Goal: Task Accomplishment & Management: Complete application form

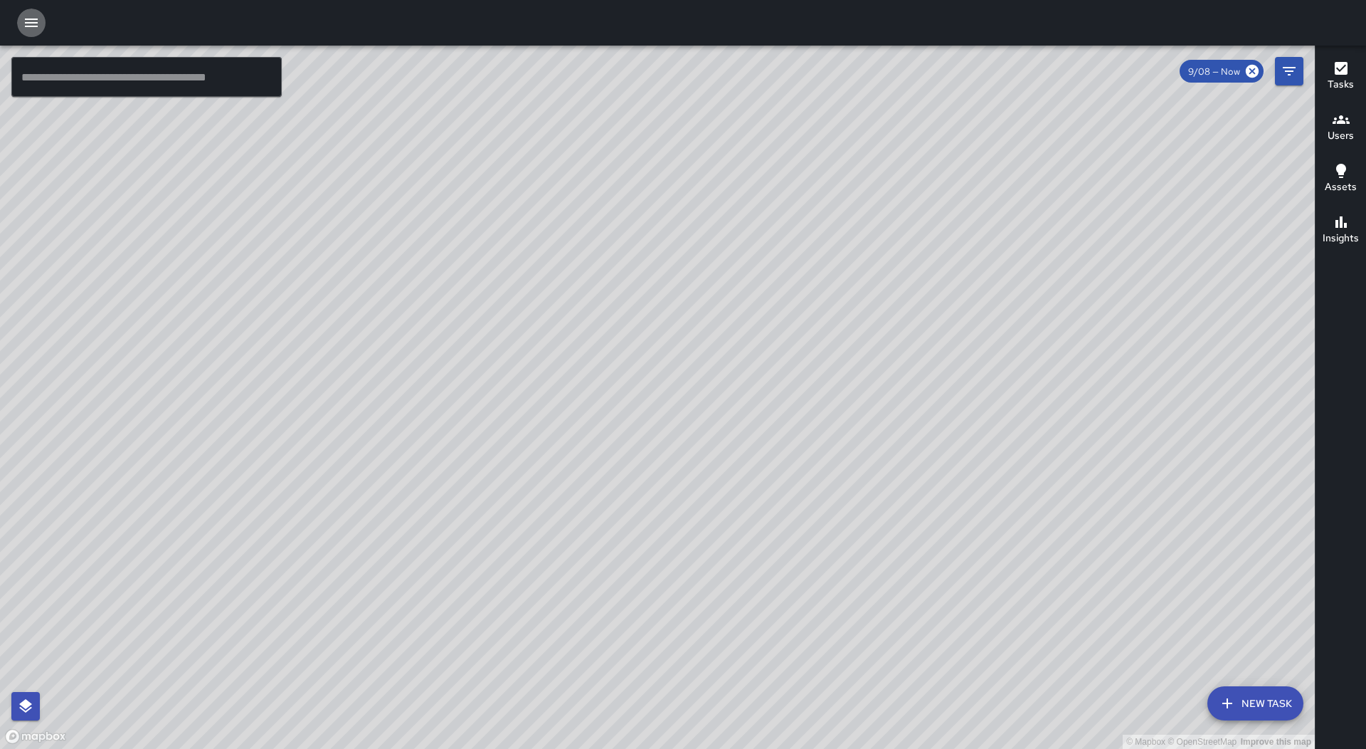
click at [45, 27] on button "button" at bounding box center [31, 23] width 28 height 28
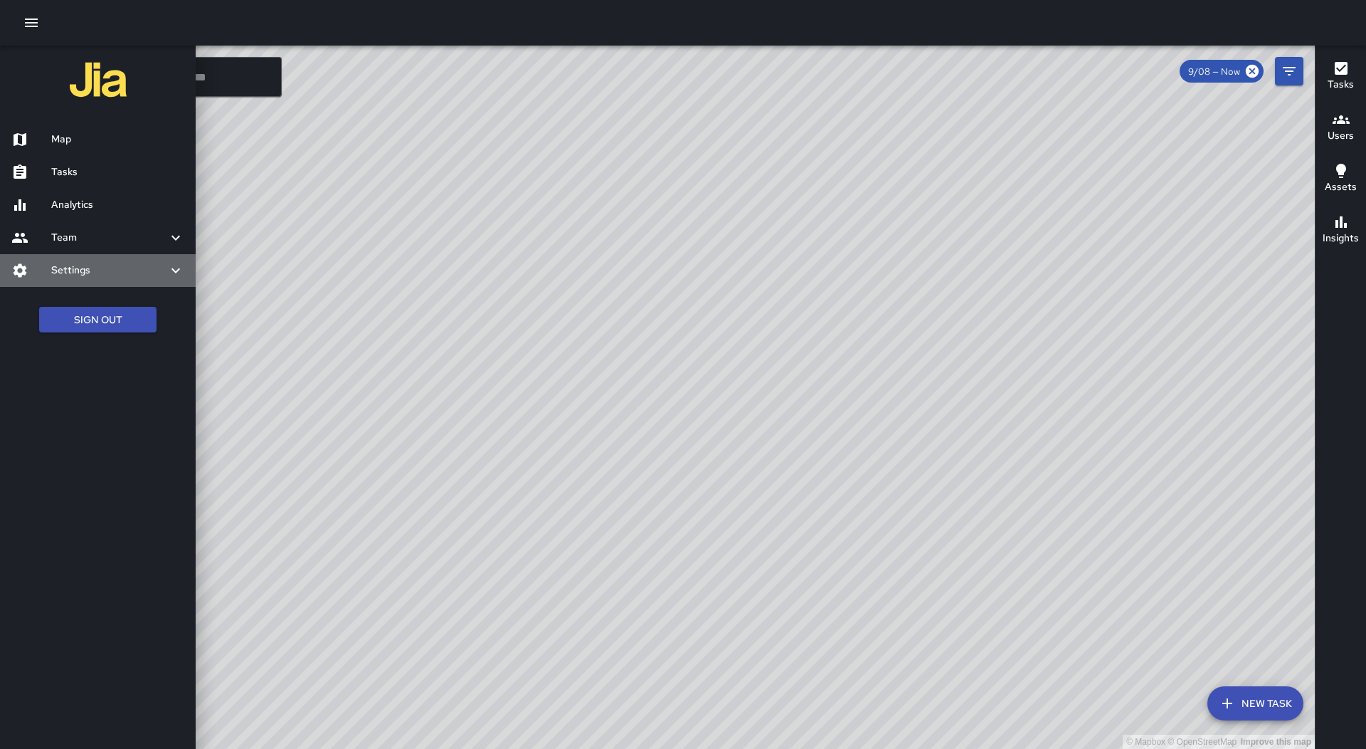
click at [133, 275] on h6 "Settings" at bounding box center [109, 271] width 116 height 16
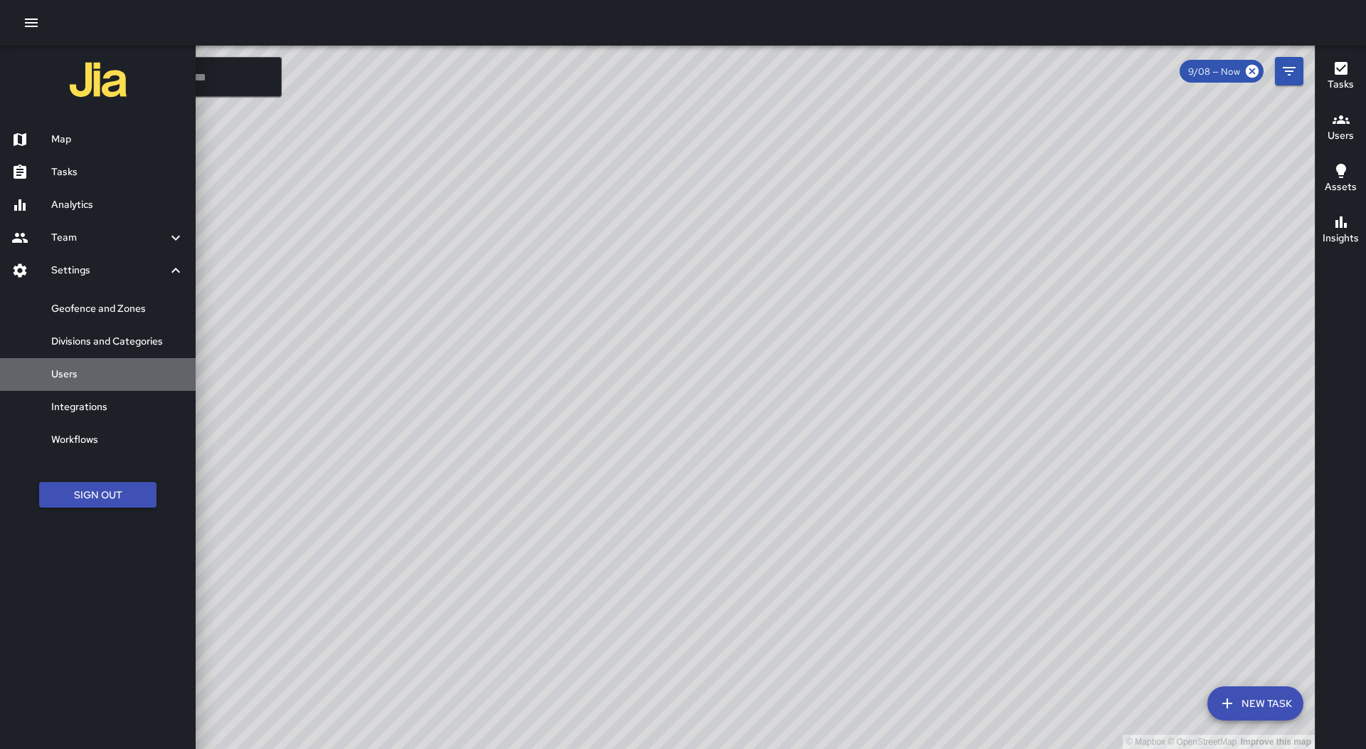
click at [143, 375] on h6 "Users" at bounding box center [117, 374] width 133 height 16
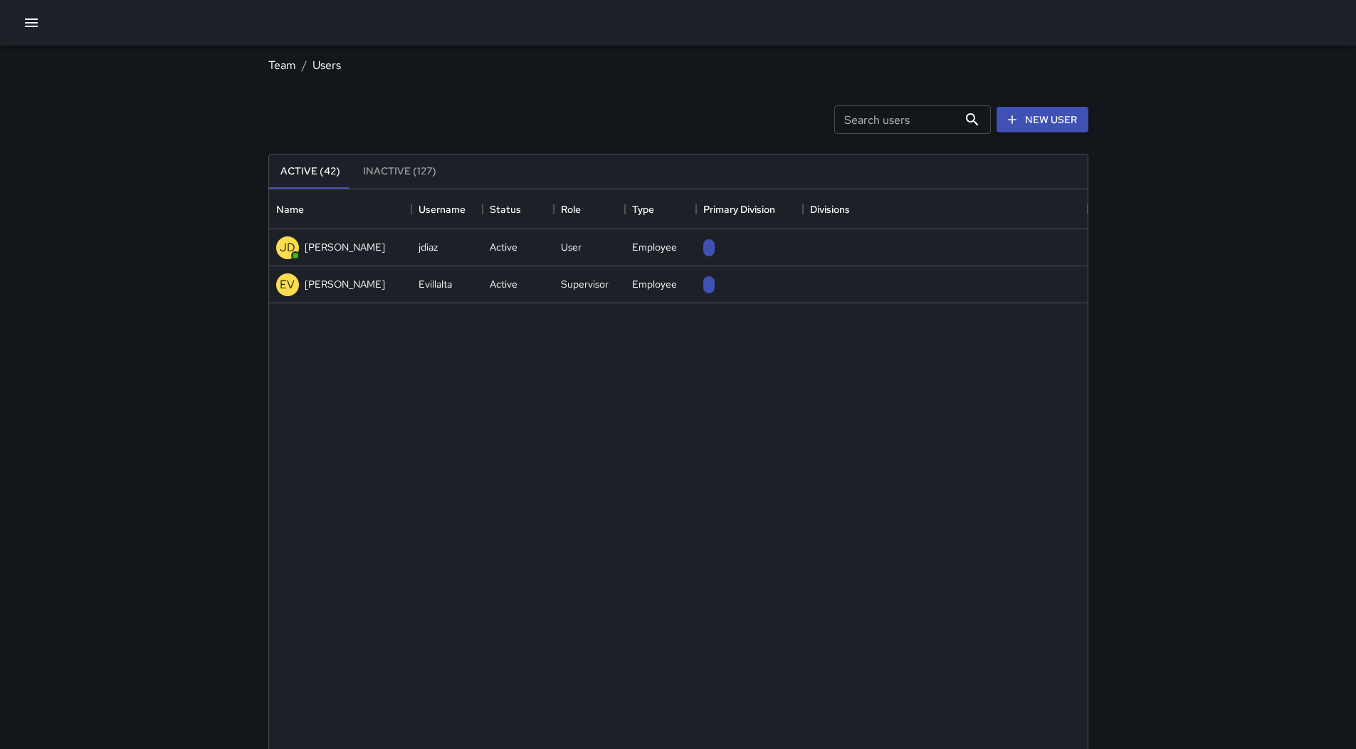
scroll to position [630, 808]
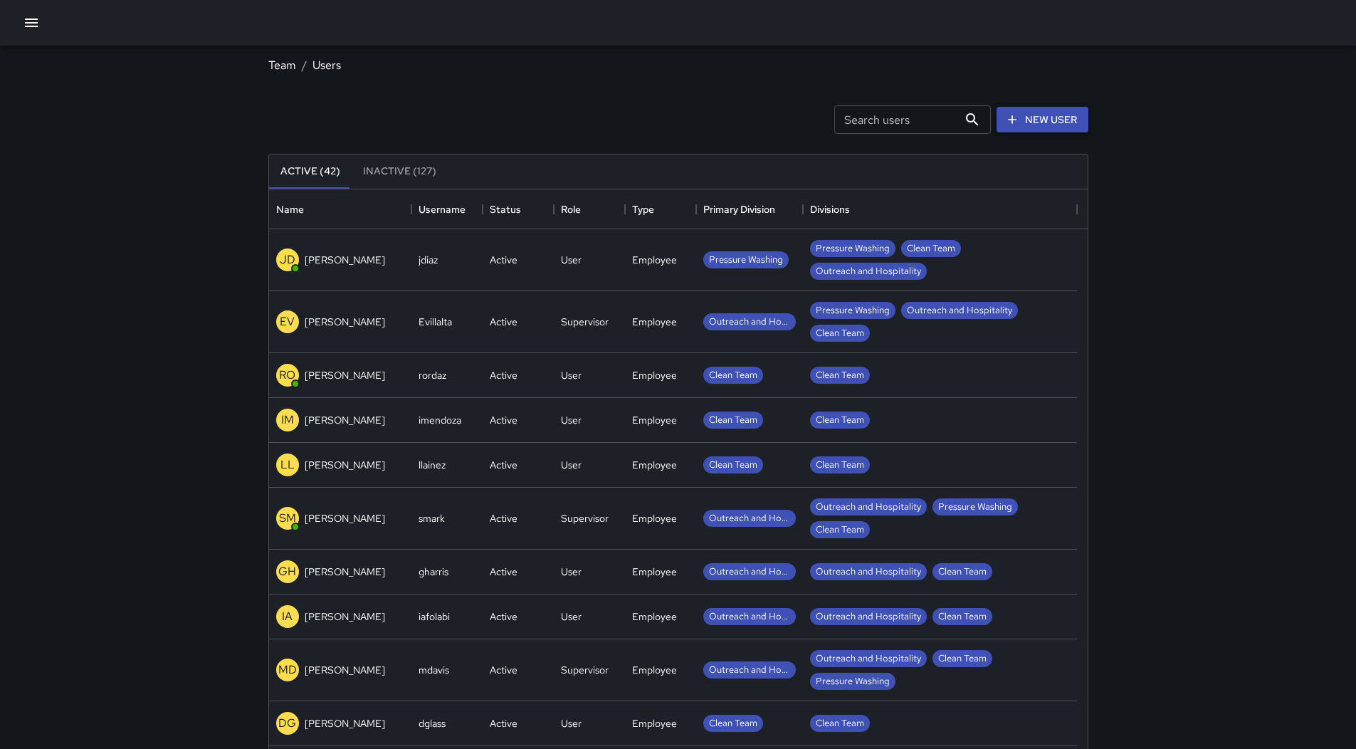
click at [1025, 122] on link "New User" at bounding box center [1042, 120] width 92 height 26
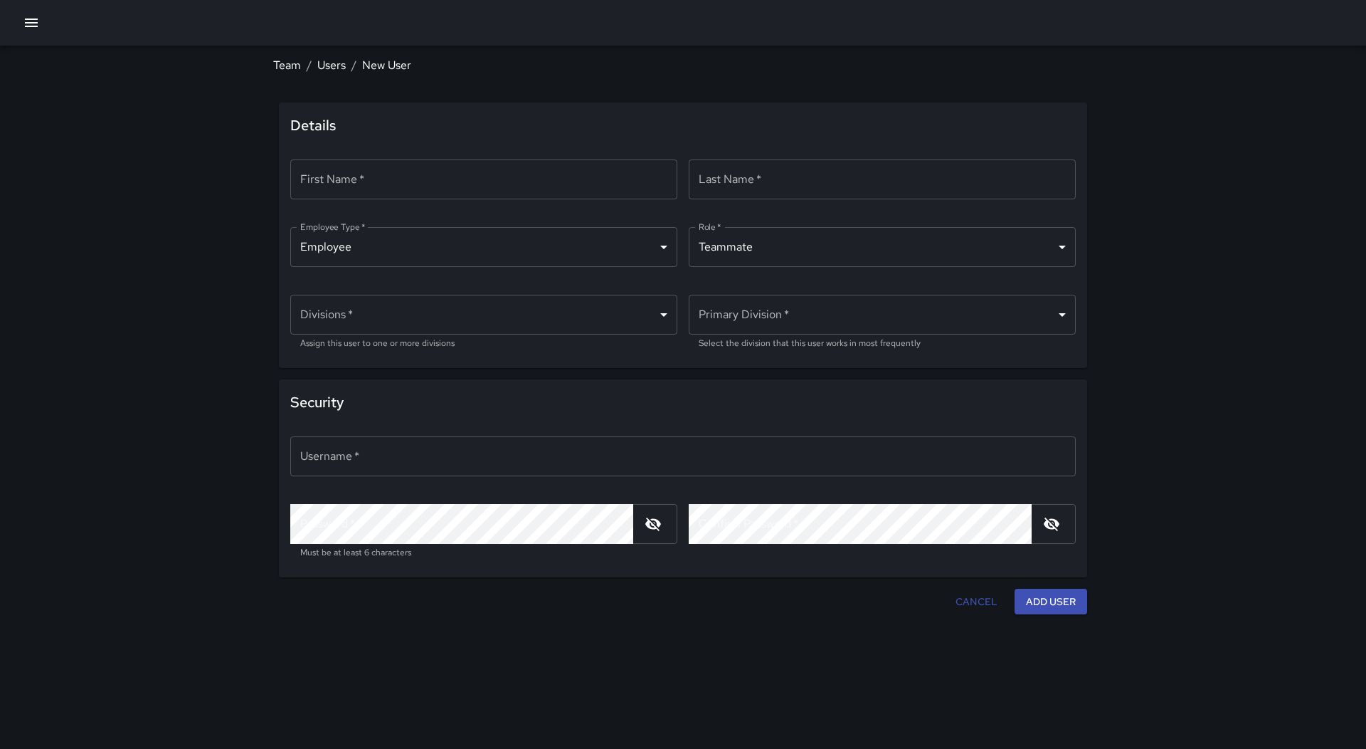
type input "********"
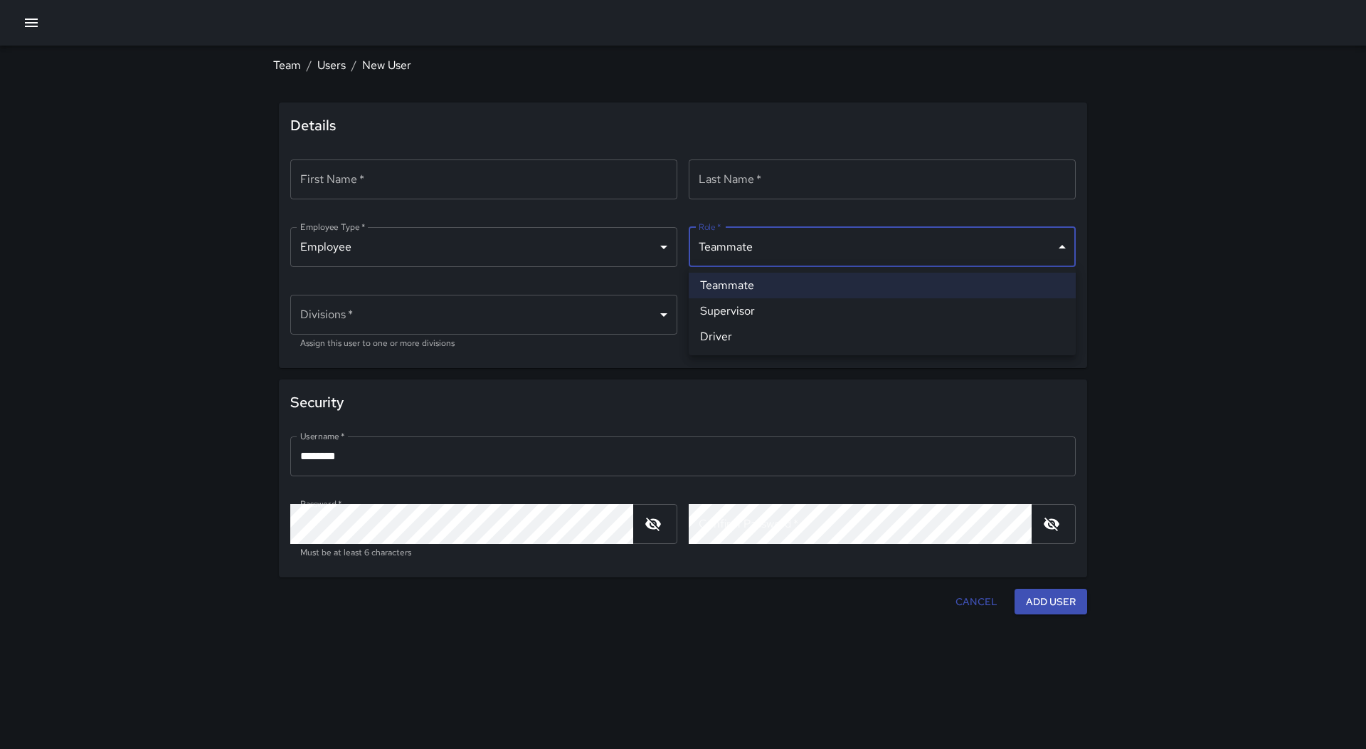
click at [766, 242] on body "Team / Users / New User Details First Name   * First Name   * ​ Last Name   * L…" at bounding box center [683, 374] width 1366 height 749
click at [766, 242] on div at bounding box center [683, 374] width 1366 height 749
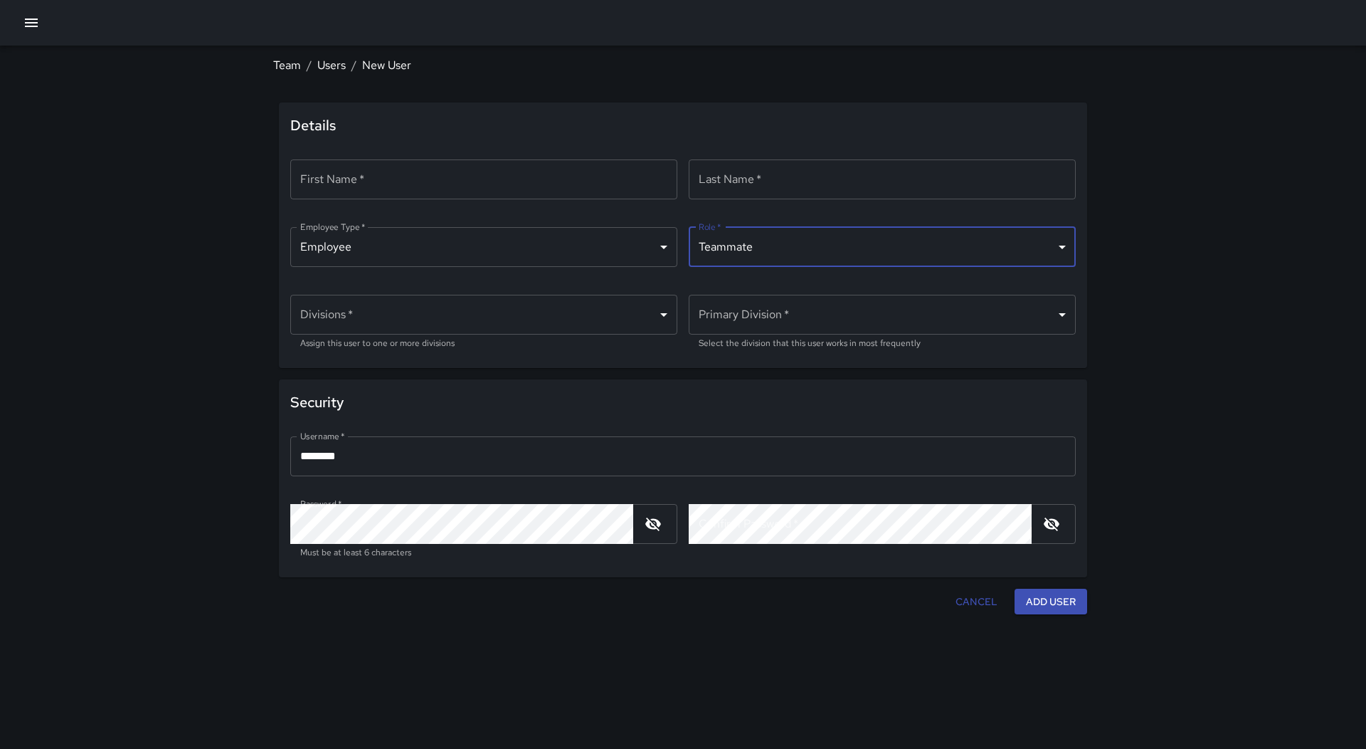
click at [636, 302] on body "Team / Users / New User Details First Name   * First Name   * ​ Last Name   * L…" at bounding box center [683, 374] width 1366 height 749
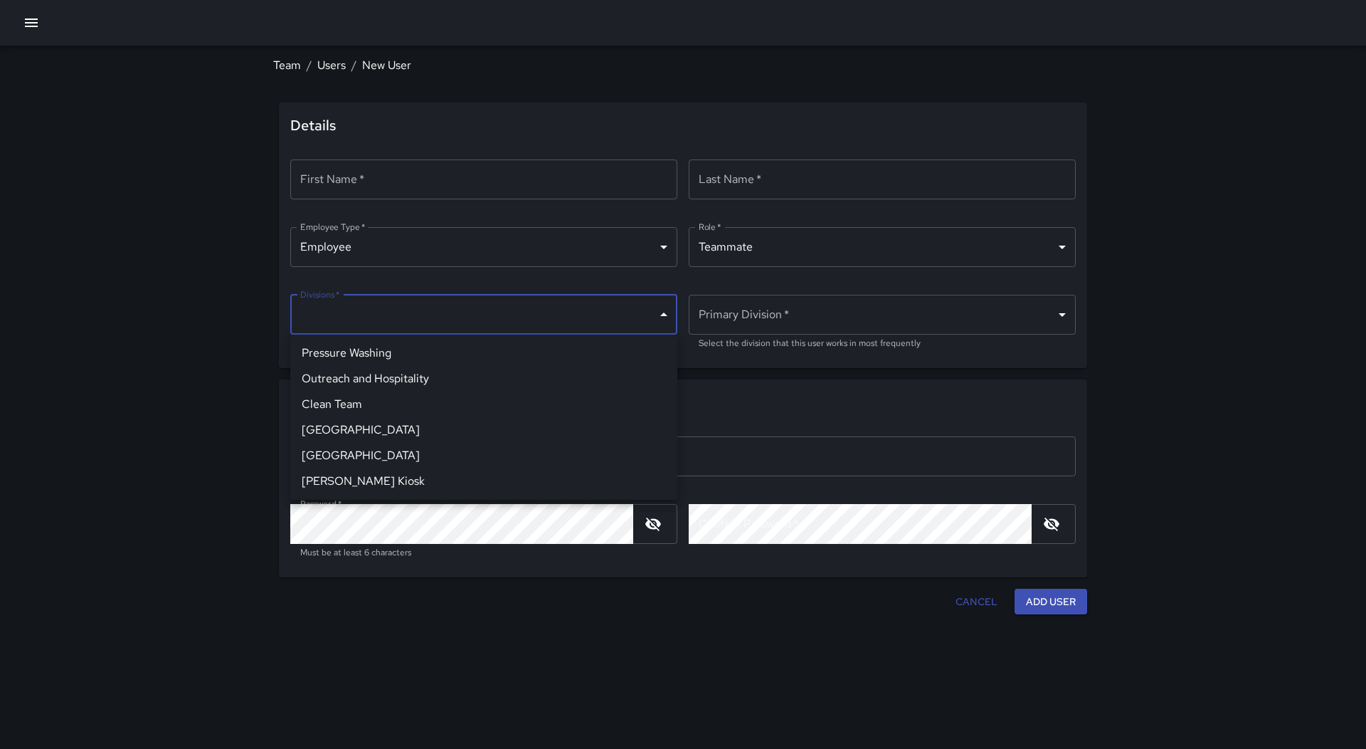
click at [462, 396] on li "Clean Team" at bounding box center [483, 404] width 387 height 26
type input "**********"
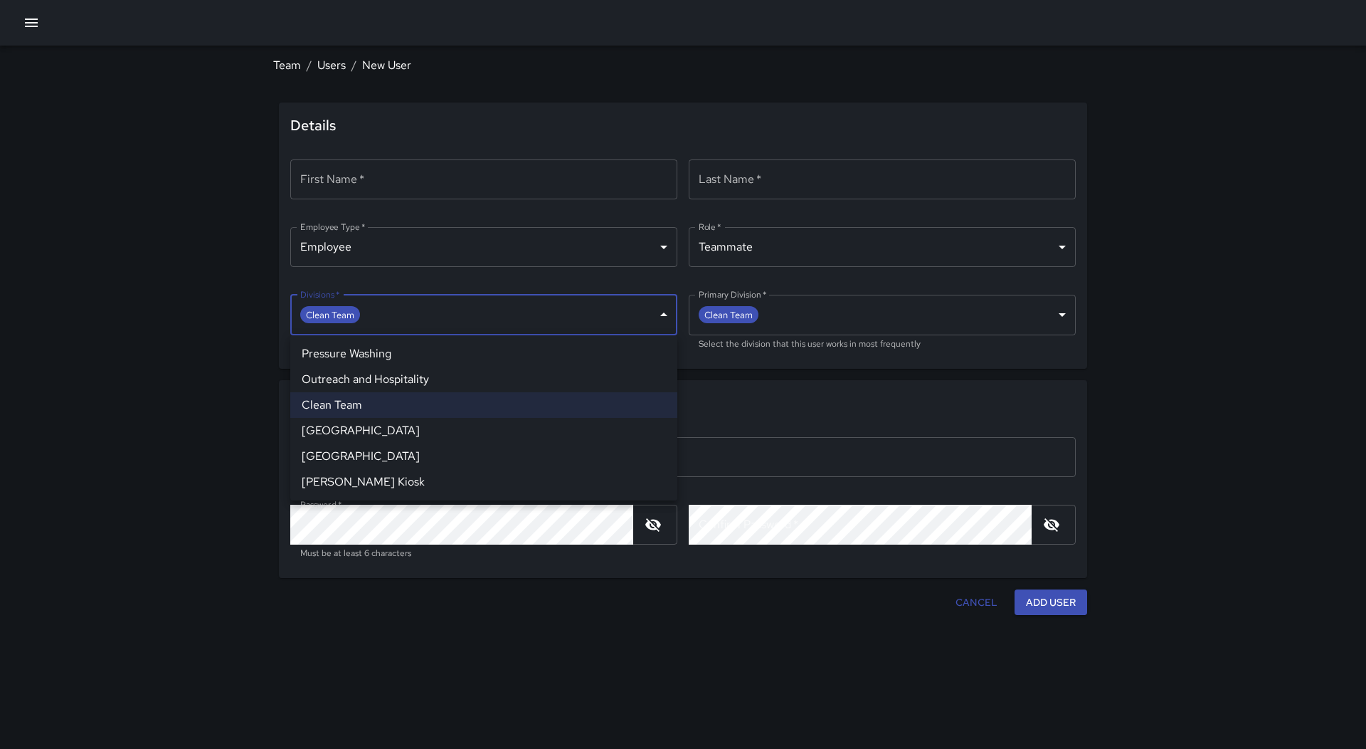
click at [833, 313] on div at bounding box center [683, 374] width 1366 height 749
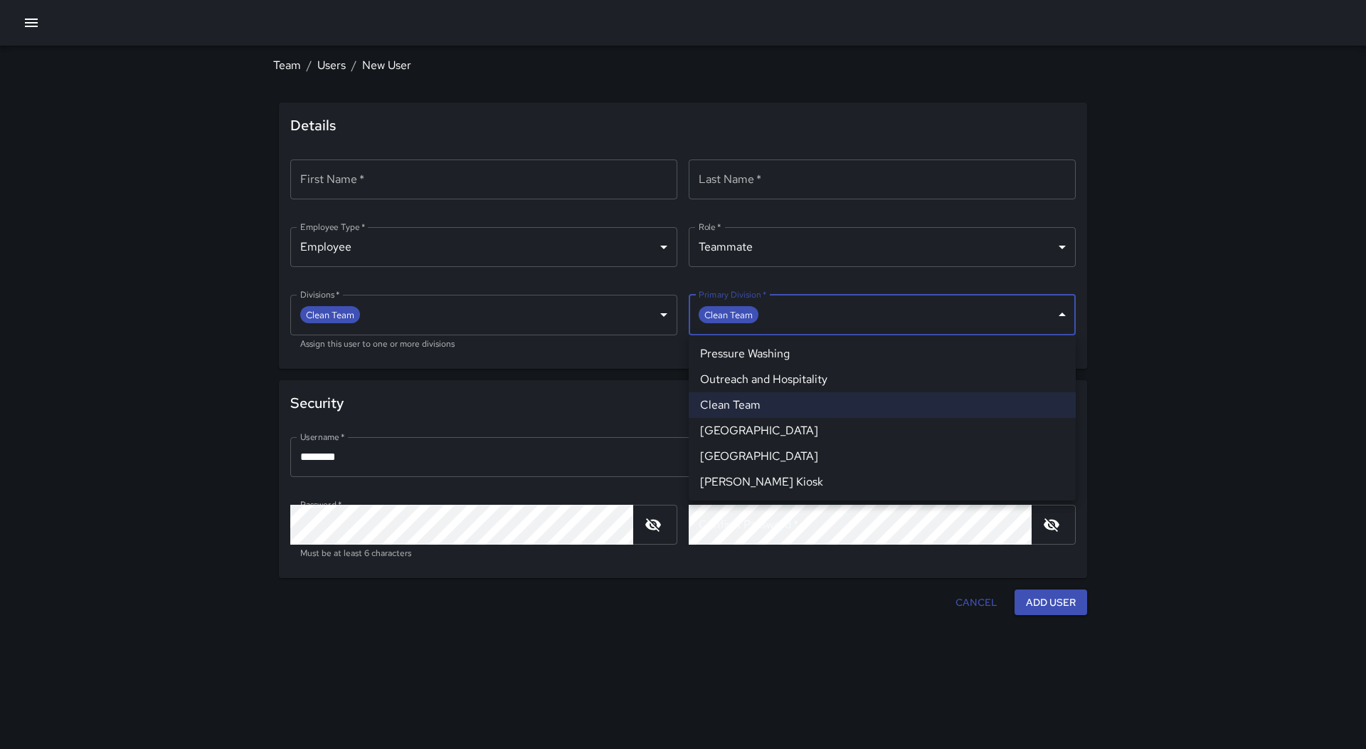
click at [988, 326] on body "**********" at bounding box center [683, 374] width 1366 height 749
click at [1023, 281] on div at bounding box center [683, 374] width 1366 height 749
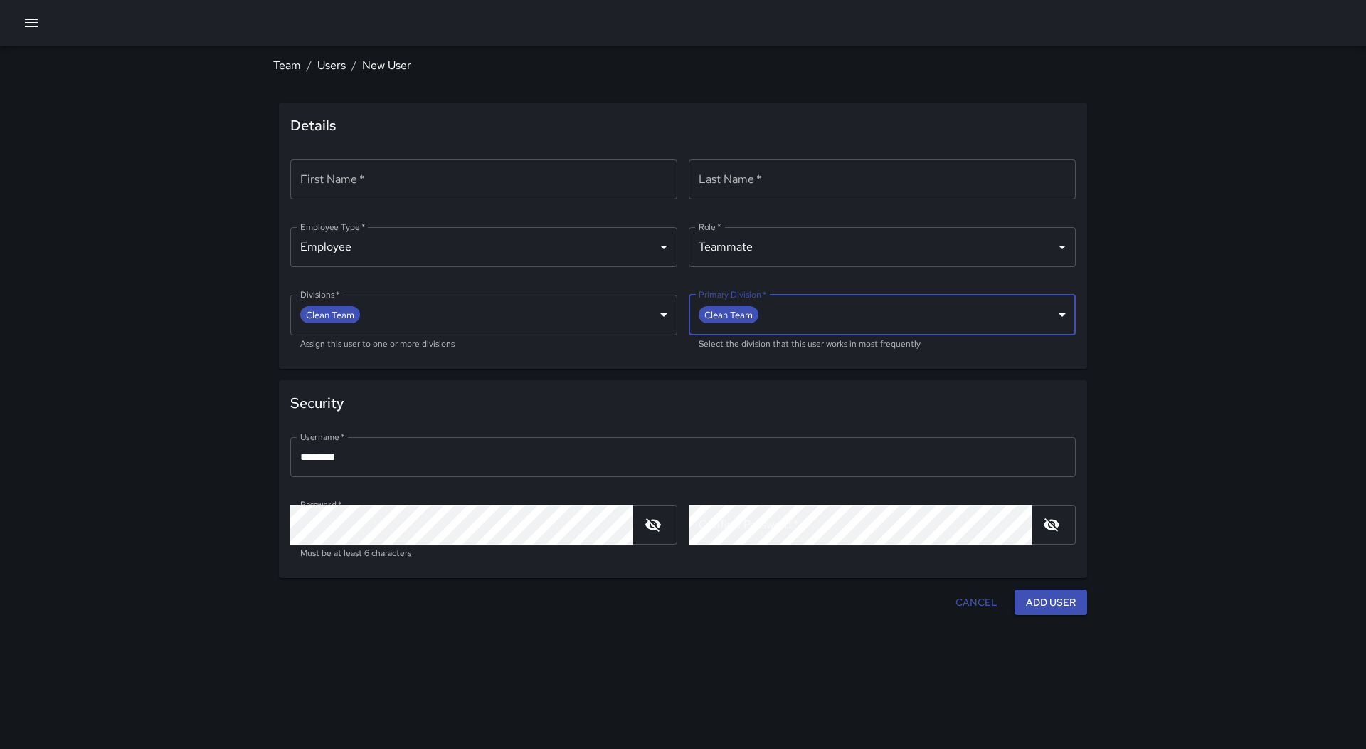
click at [562, 457] on input "********" at bounding box center [683, 457] width 786 height 40
type input "*"
click at [197, 430] on div "**********" at bounding box center [683, 374] width 1366 height 749
click at [448, 186] on input "First Name   *" at bounding box center [483, 179] width 387 height 40
click at [576, 183] on input "First Name   *" at bounding box center [483, 179] width 387 height 40
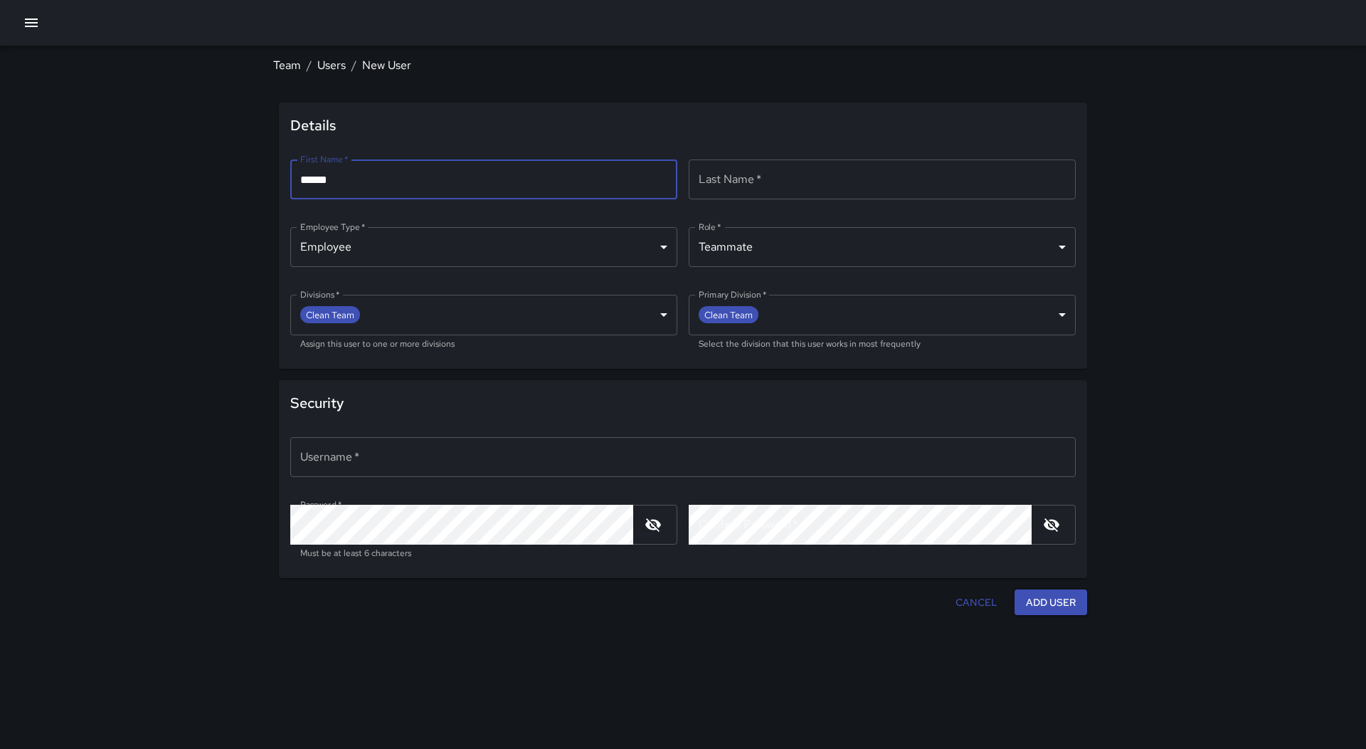
type input "******"
click at [775, 181] on input "Last Name   *" at bounding box center [882, 179] width 387 height 40
type input "***"
click at [473, 462] on input "Username   *" at bounding box center [683, 457] width 786 height 40
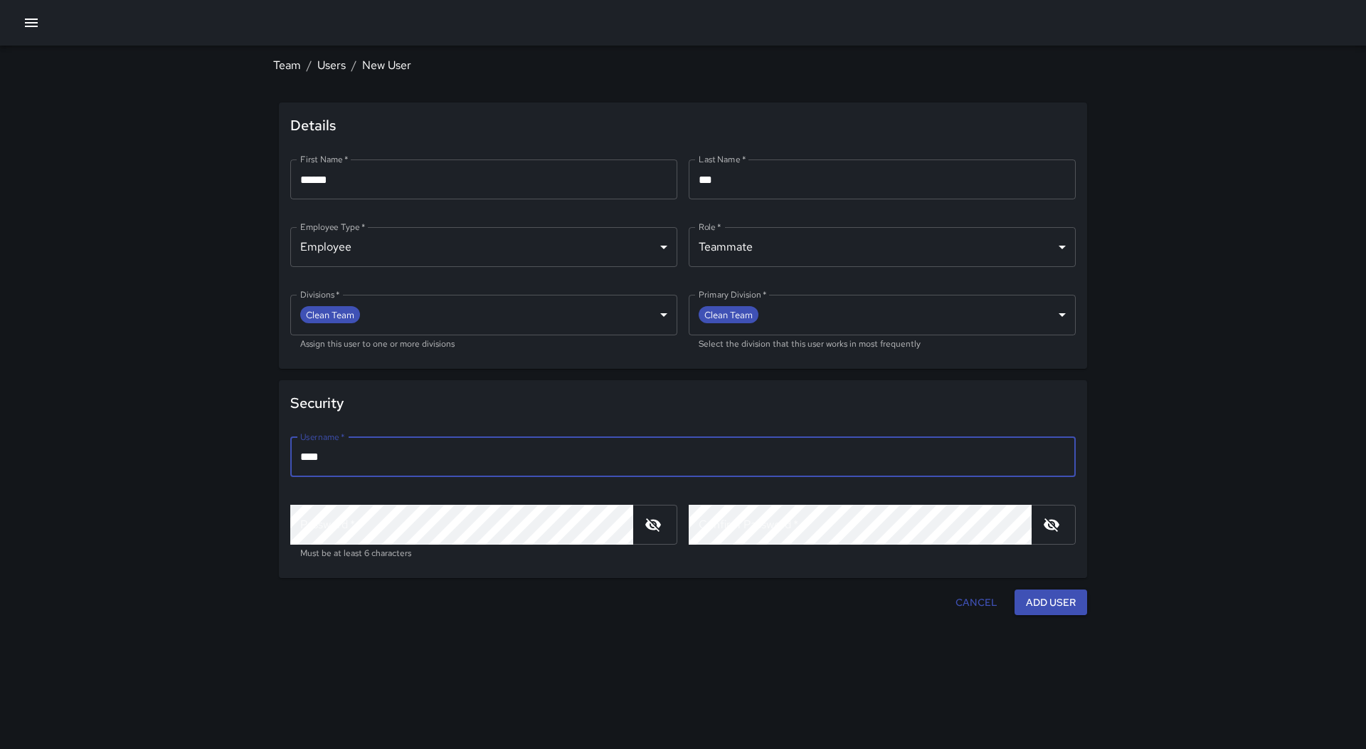
type input "****"
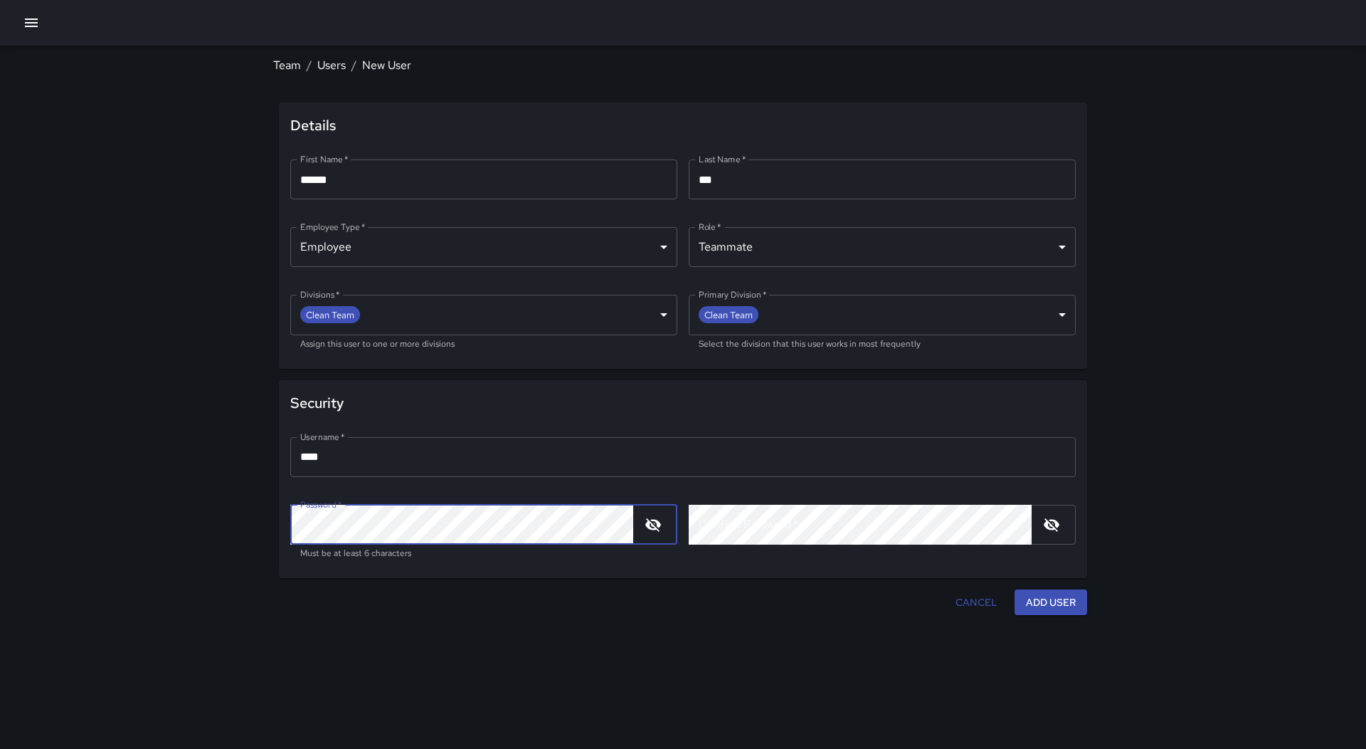
click at [653, 527] on icon "button" at bounding box center [653, 524] width 17 height 17
click at [1057, 529] on icon "button" at bounding box center [1051, 524] width 17 height 17
click at [1129, 406] on div "**********" at bounding box center [683, 374] width 1366 height 749
click at [1054, 601] on button "Add User" at bounding box center [1051, 602] width 73 height 26
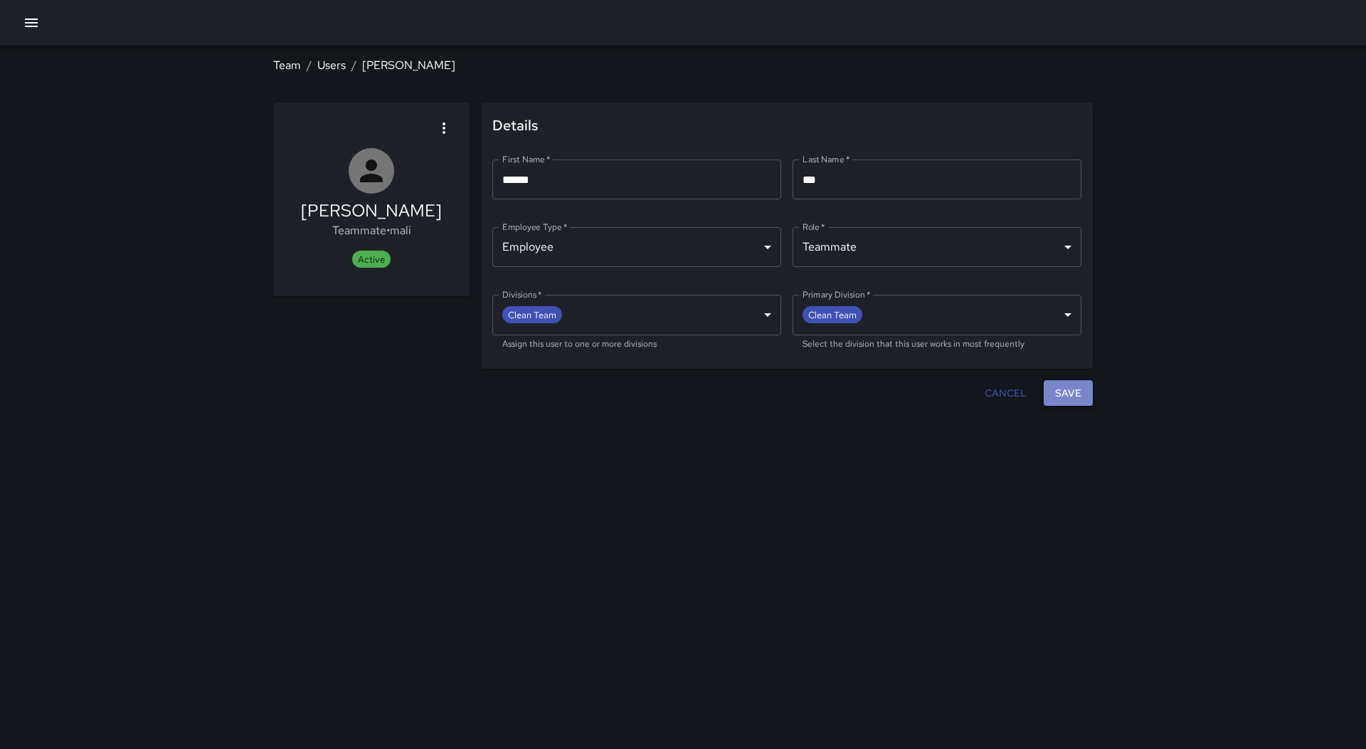
click at [1078, 389] on button "Save" at bounding box center [1068, 393] width 49 height 26
click at [1067, 397] on button "Save" at bounding box center [1068, 393] width 49 height 26
click at [46, 17] on div at bounding box center [683, 23] width 1366 height 46
click at [25, 28] on icon "button" at bounding box center [31, 22] width 17 height 17
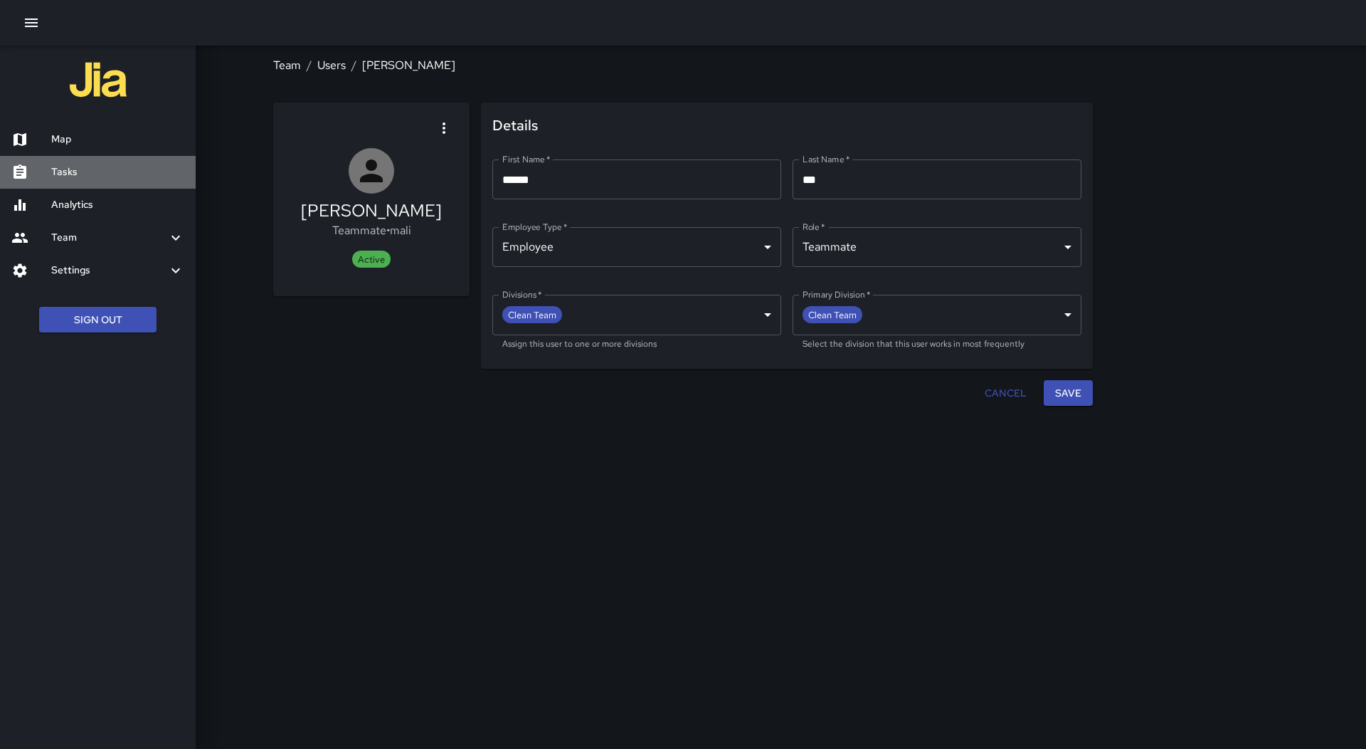
click at [60, 165] on h6 "Tasks" at bounding box center [117, 172] width 133 height 16
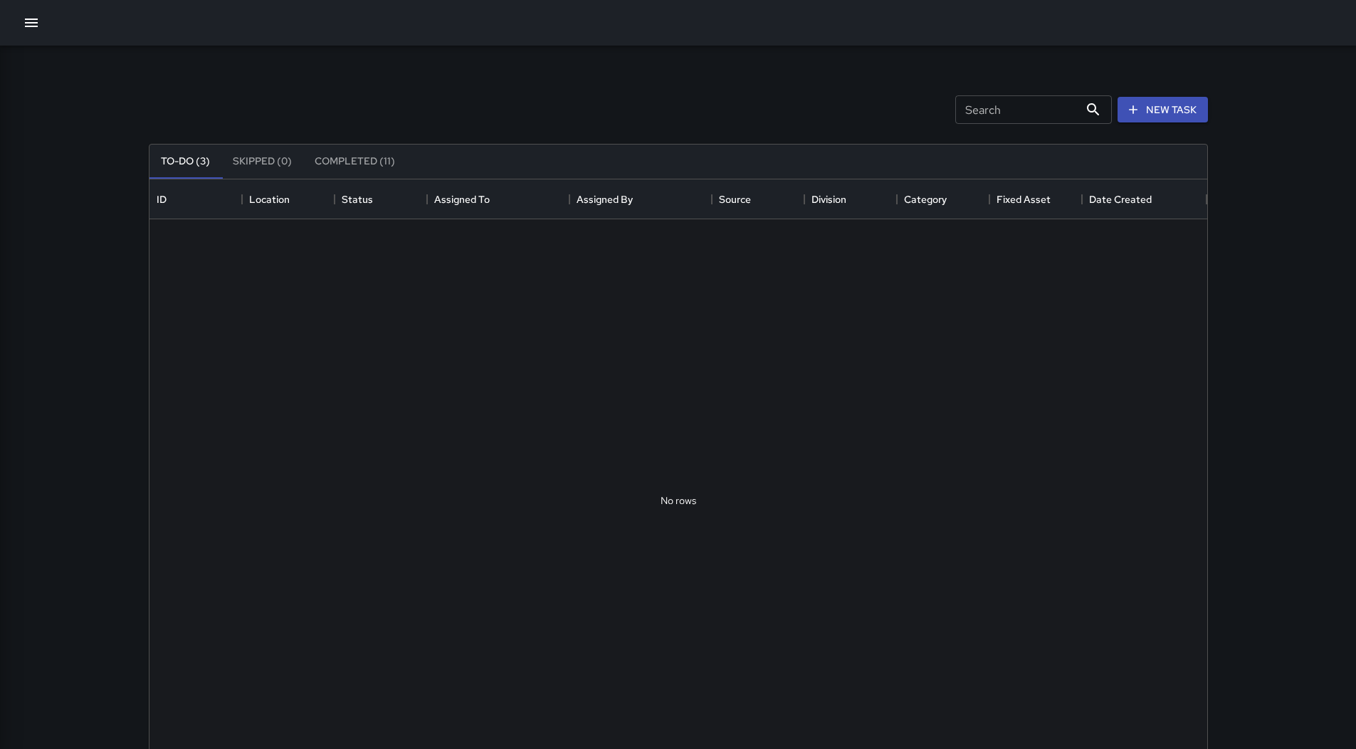
scroll to position [592, 1047]
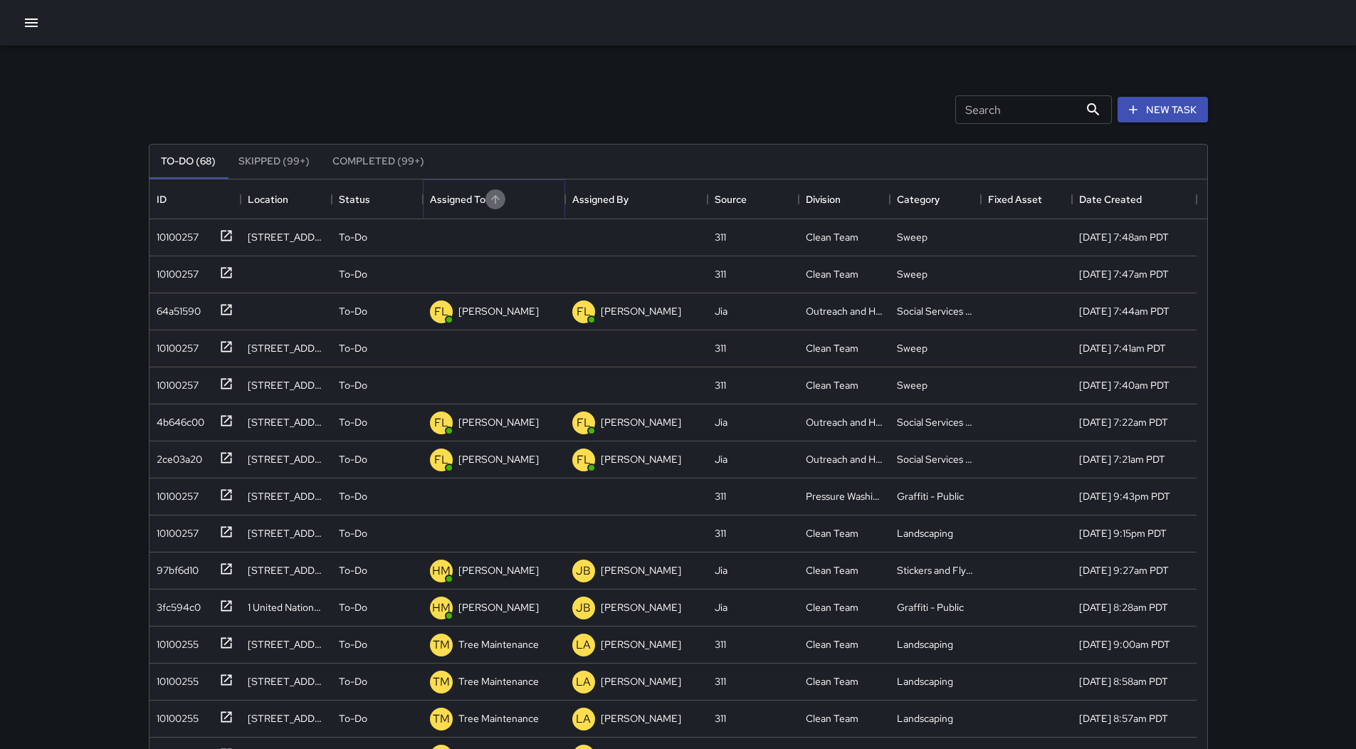
click at [500, 199] on icon "Sort" at bounding box center [495, 199] width 13 height 13
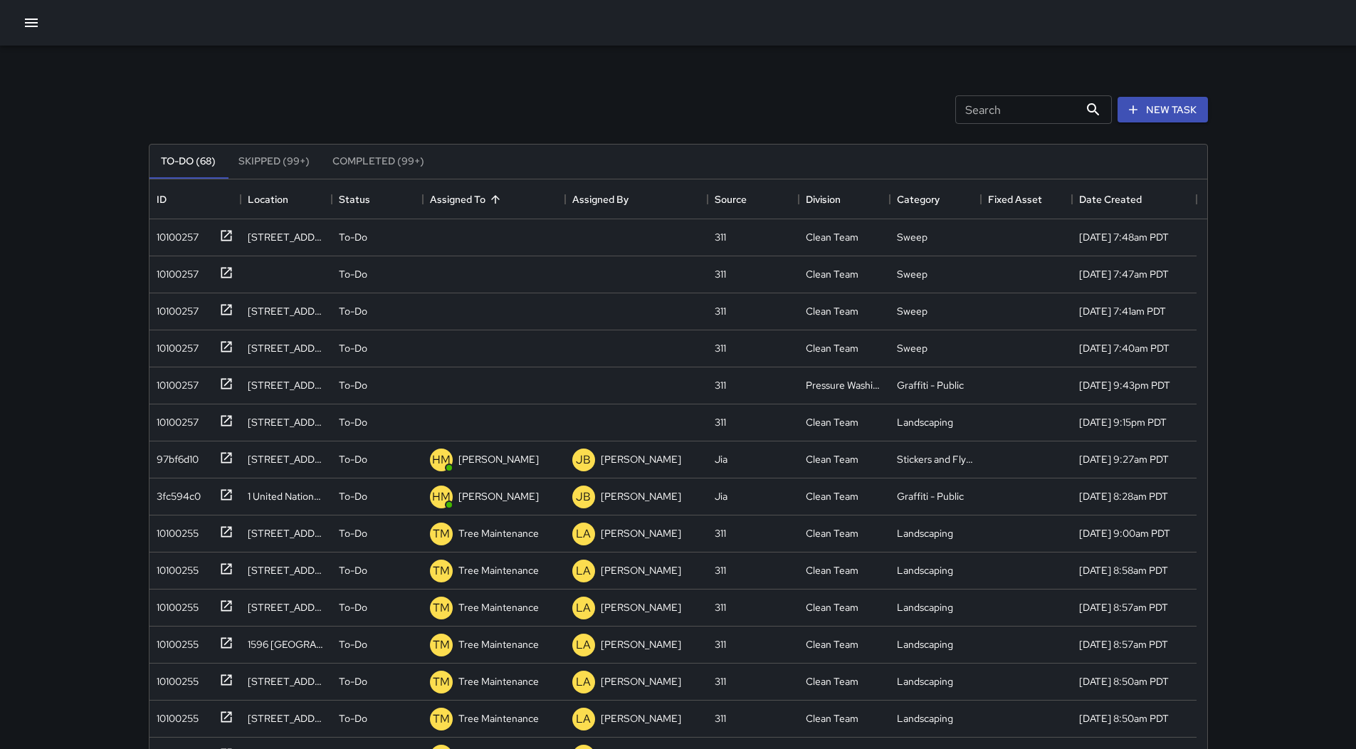
click at [30, 28] on icon "button" at bounding box center [31, 22] width 17 height 17
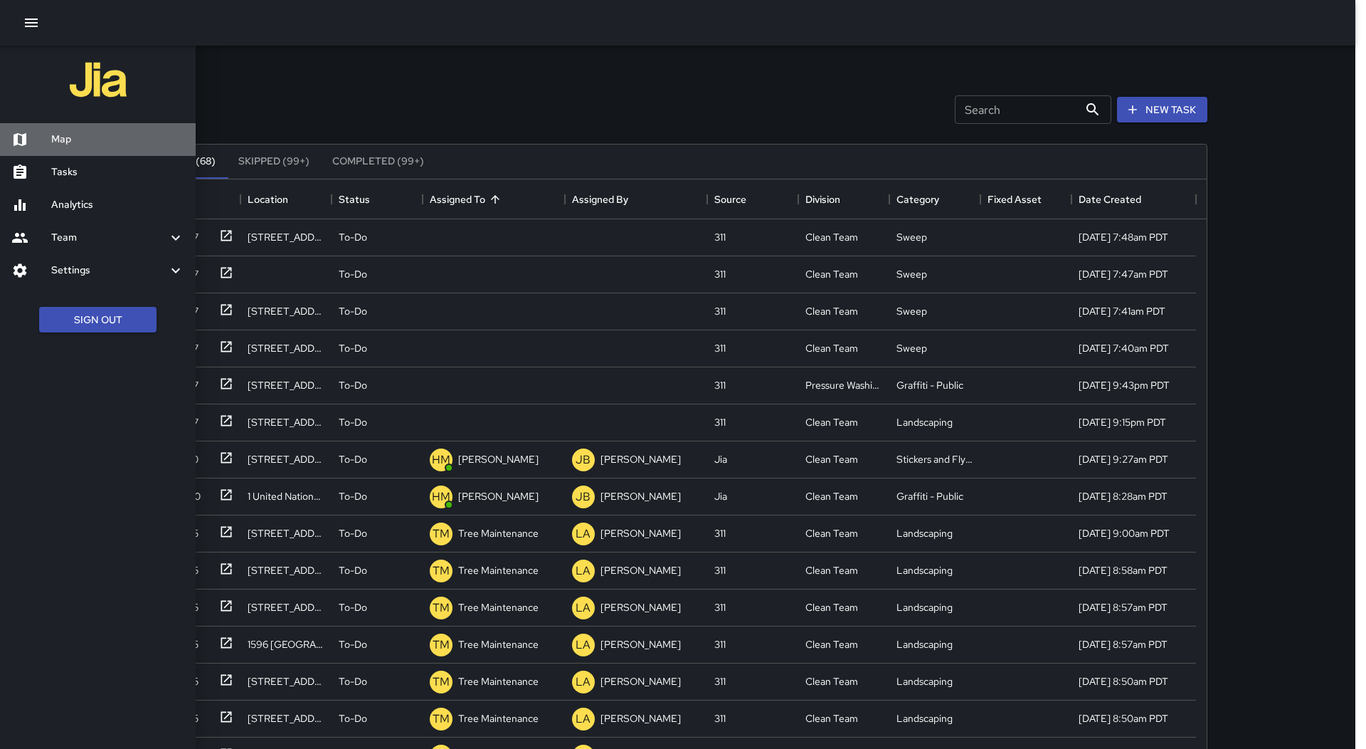
click at [65, 138] on h6 "Map" at bounding box center [117, 140] width 133 height 16
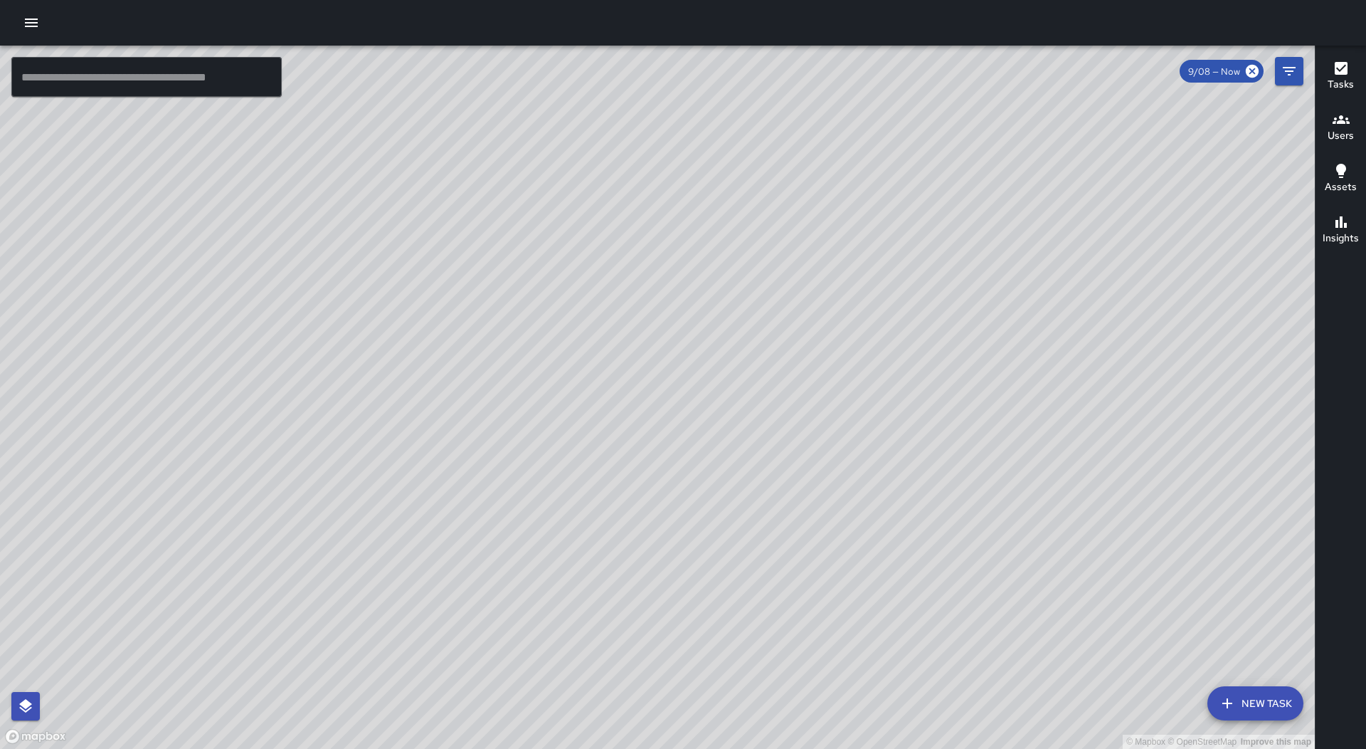
drag, startPoint x: 697, startPoint y: 258, endPoint x: 613, endPoint y: 523, distance: 278.4
click at [613, 523] on div "© Mapbox © OpenStreetMap Improve this map" at bounding box center [657, 397] width 1315 height 703
drag, startPoint x: 712, startPoint y: 469, endPoint x: 615, endPoint y: 345, distance: 157.2
click at [632, 341] on div "© Mapbox © OpenStreetMap Improve this map" at bounding box center [657, 397] width 1315 height 703
click at [28, 16] on icon "button" at bounding box center [31, 22] width 17 height 17
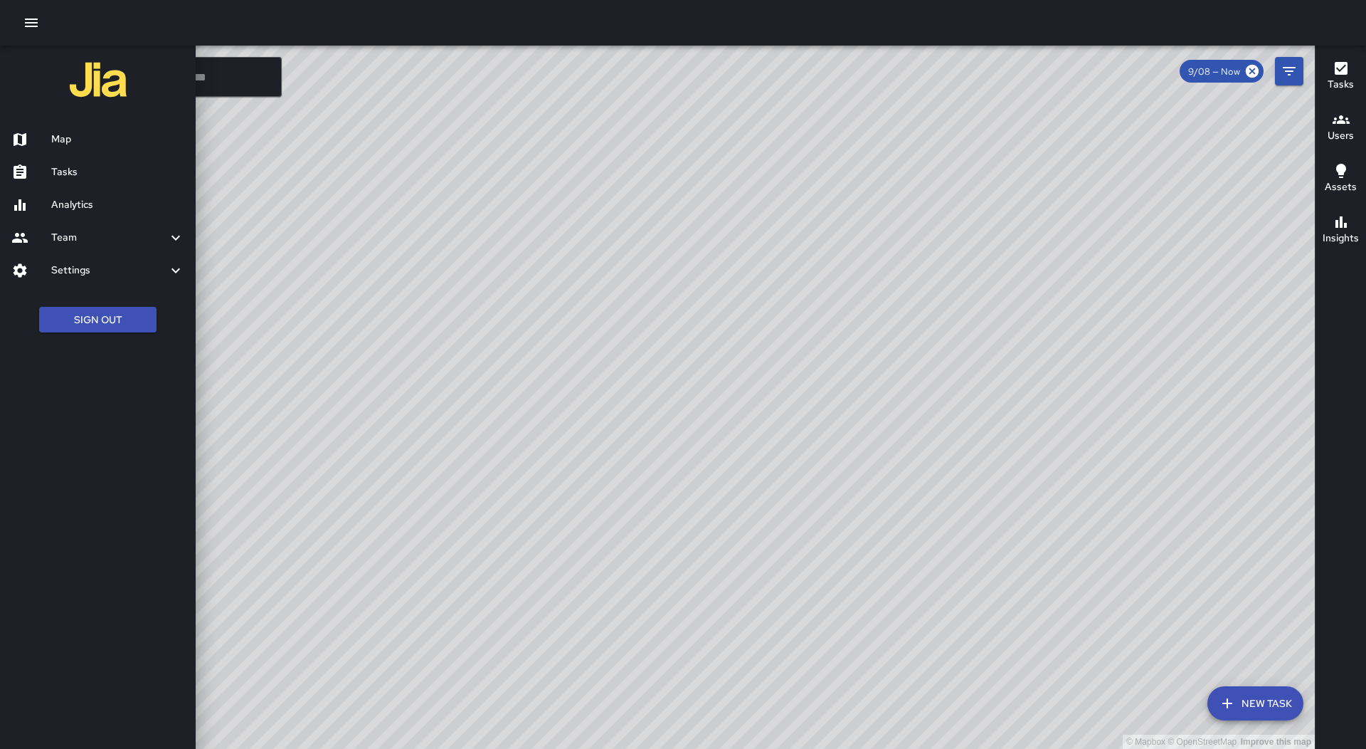
click at [117, 171] on h6 "Tasks" at bounding box center [117, 172] width 133 height 16
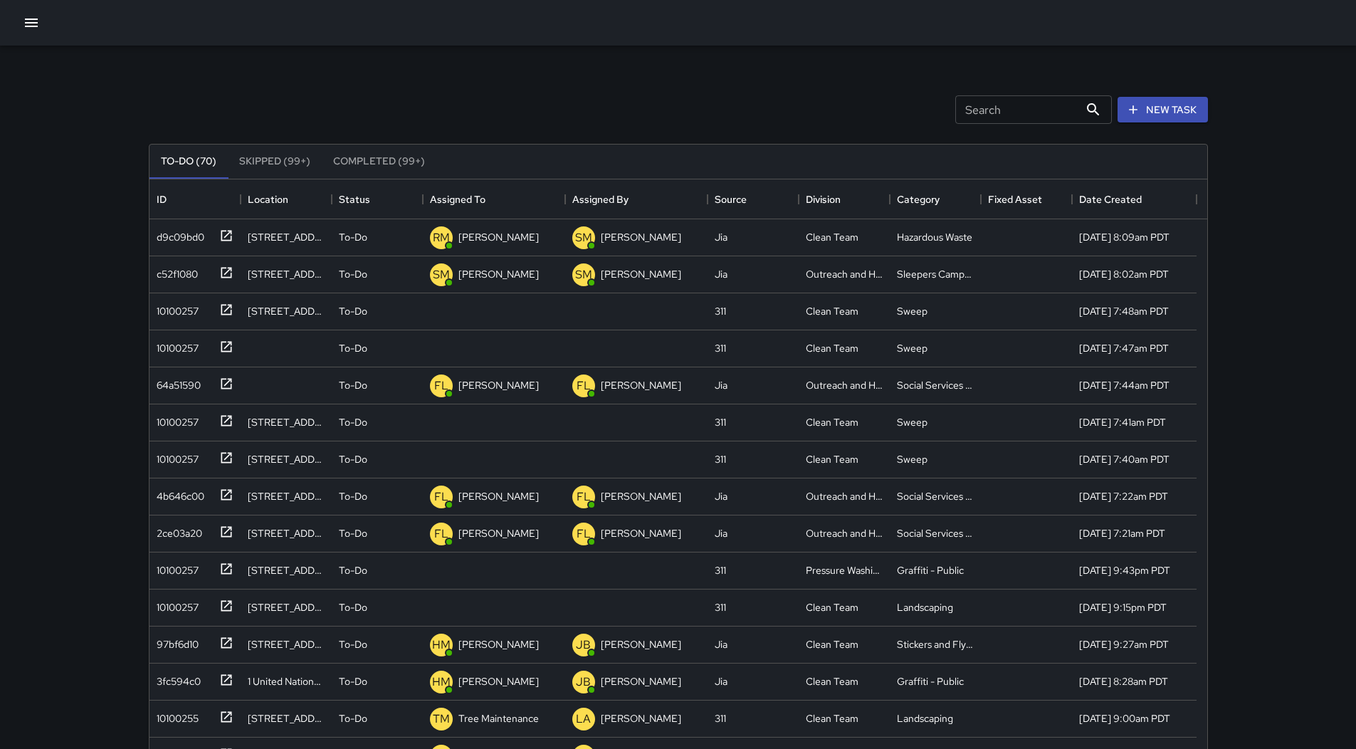
scroll to position [592, 1047]
click at [510, 195] on div "Assigned To" at bounding box center [494, 199] width 128 height 40
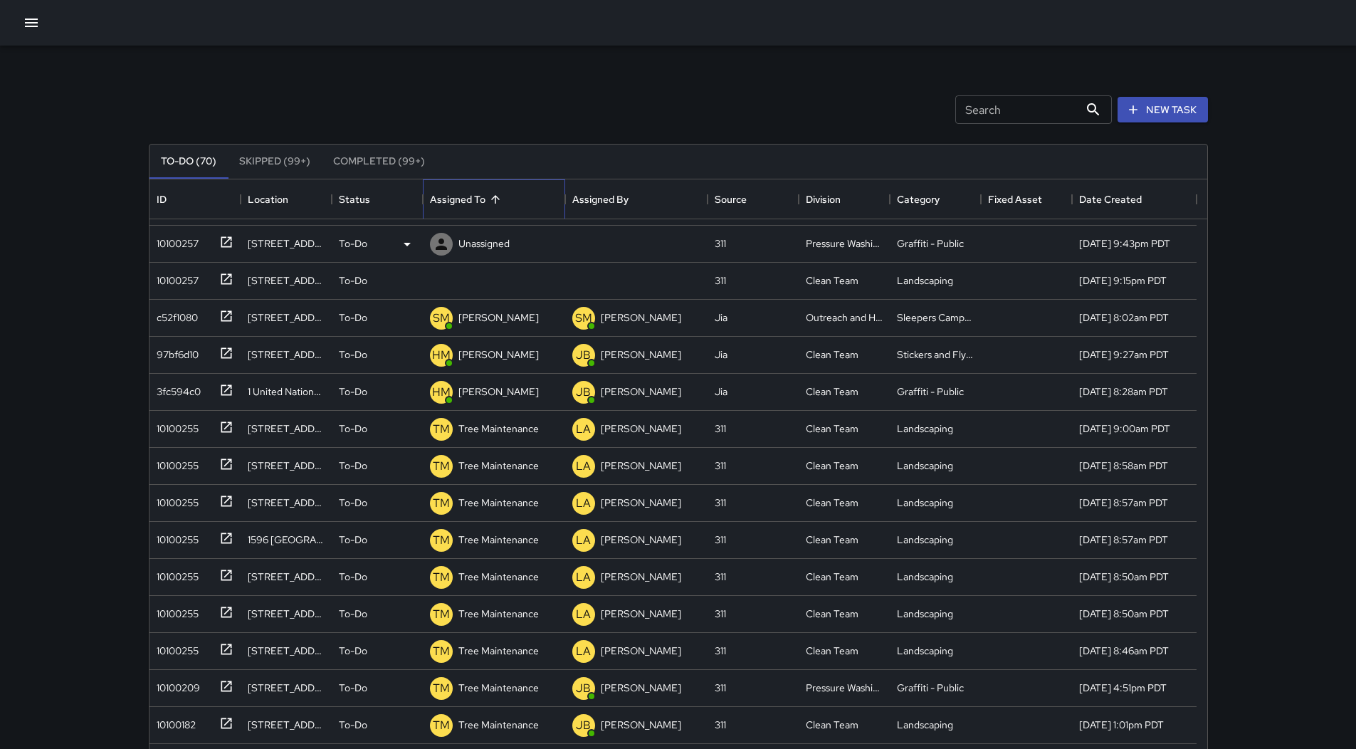
scroll to position [142, 0]
click at [151, 358] on div "97bf6d10" at bounding box center [175, 351] width 48 height 20
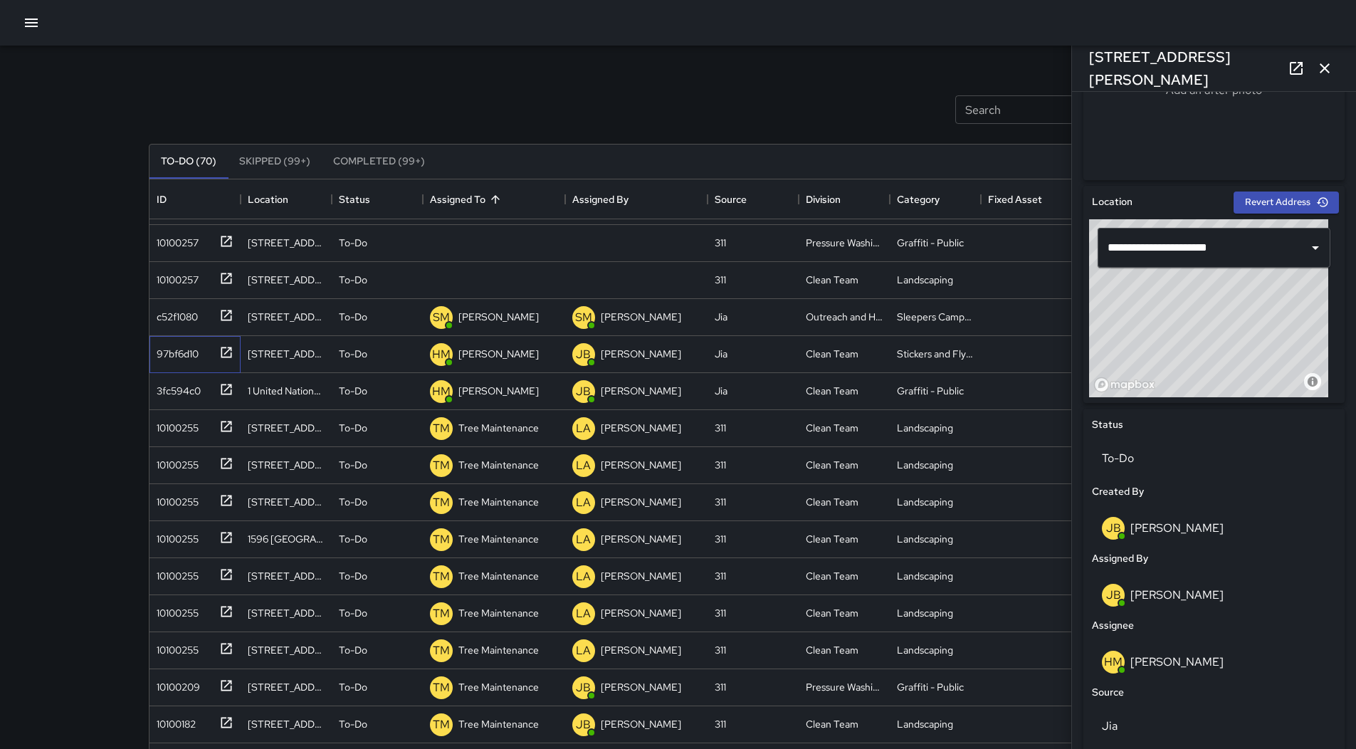
scroll to position [0, 0]
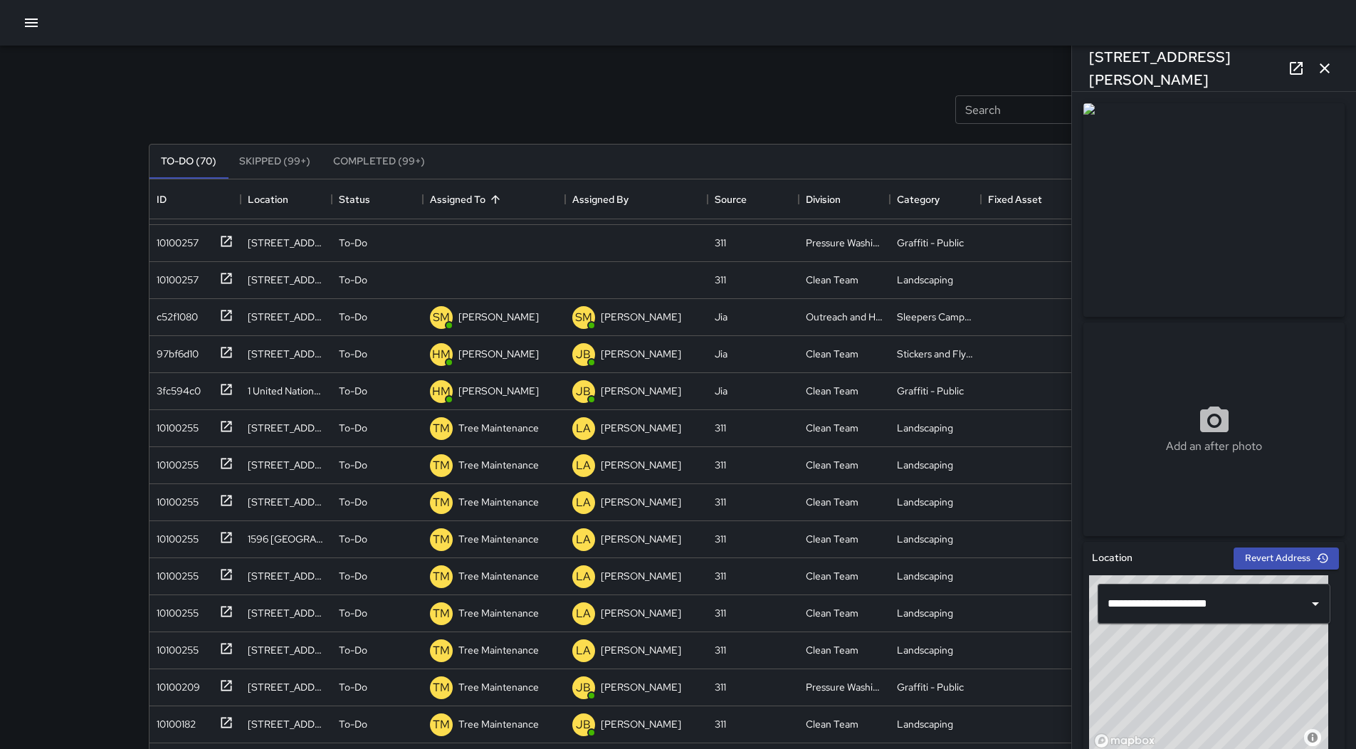
drag, startPoint x: 1185, startPoint y: 267, endPoint x: 588, endPoint y: 111, distance: 617.1
click at [588, 111] on div "Search Search New Task" at bounding box center [678, 110] width 1065 height 74
click at [166, 362] on div "97bf6d10" at bounding box center [192, 350] width 83 height 23
click at [503, 358] on p "[PERSON_NAME]" at bounding box center [498, 354] width 80 height 14
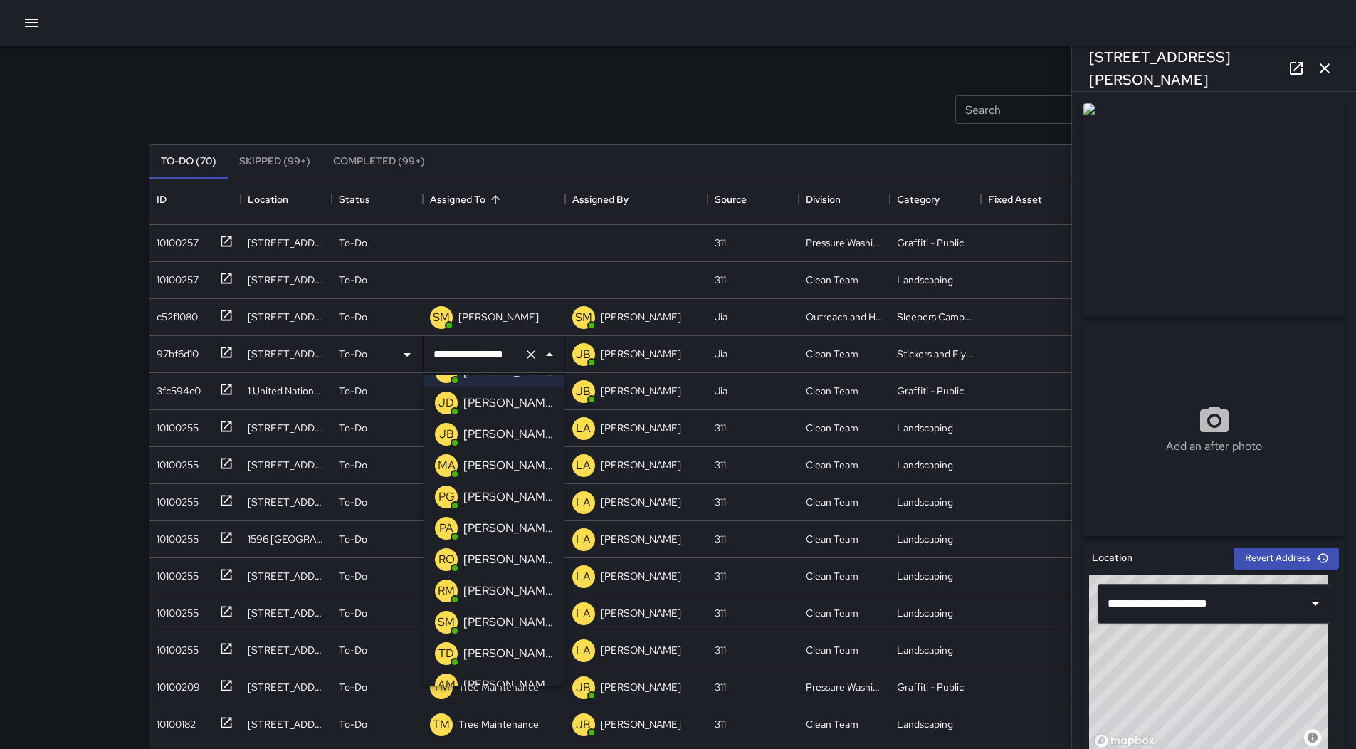
scroll to position [213, 0]
click at [519, 581] on p "[PERSON_NAME]" at bounding box center [508, 589] width 90 height 17
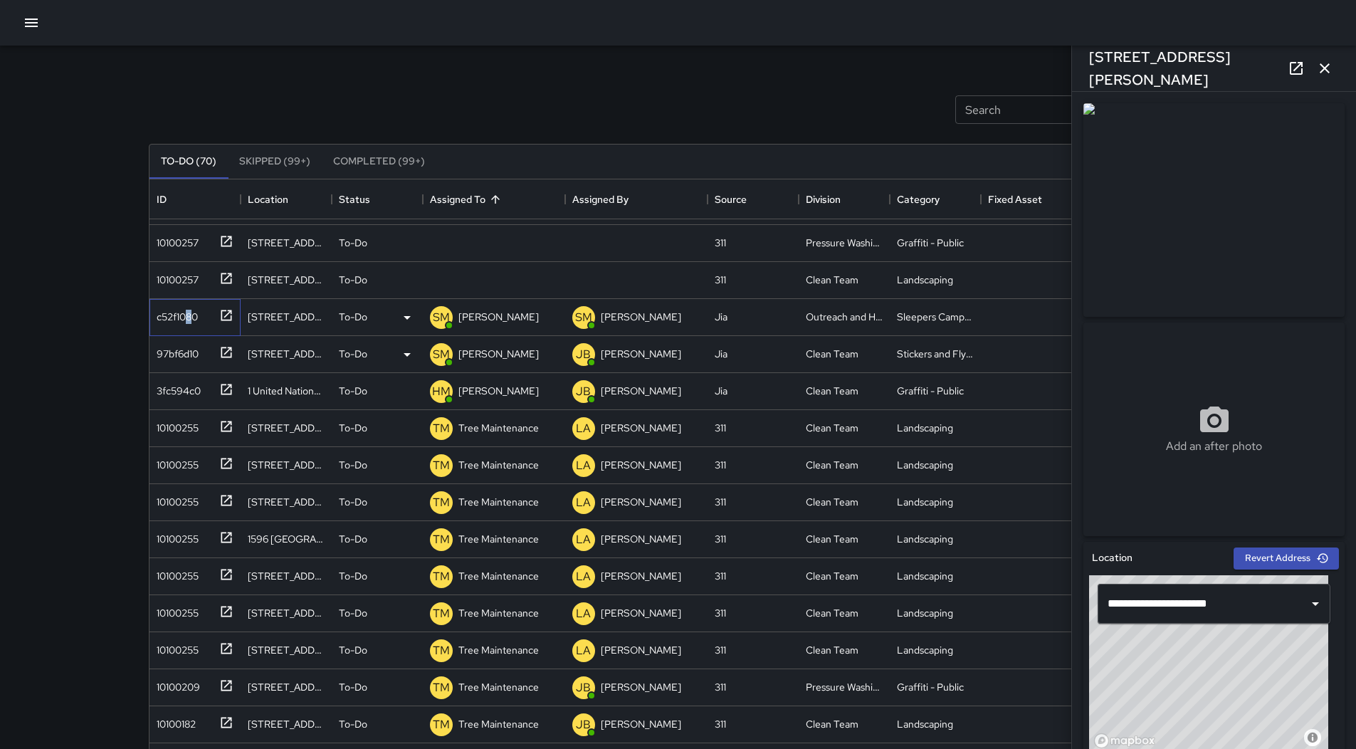
click at [189, 317] on div "c52f1080" at bounding box center [174, 314] width 47 height 20
type input "**********"
click at [200, 393] on div "3fc594c0" at bounding box center [176, 388] width 50 height 20
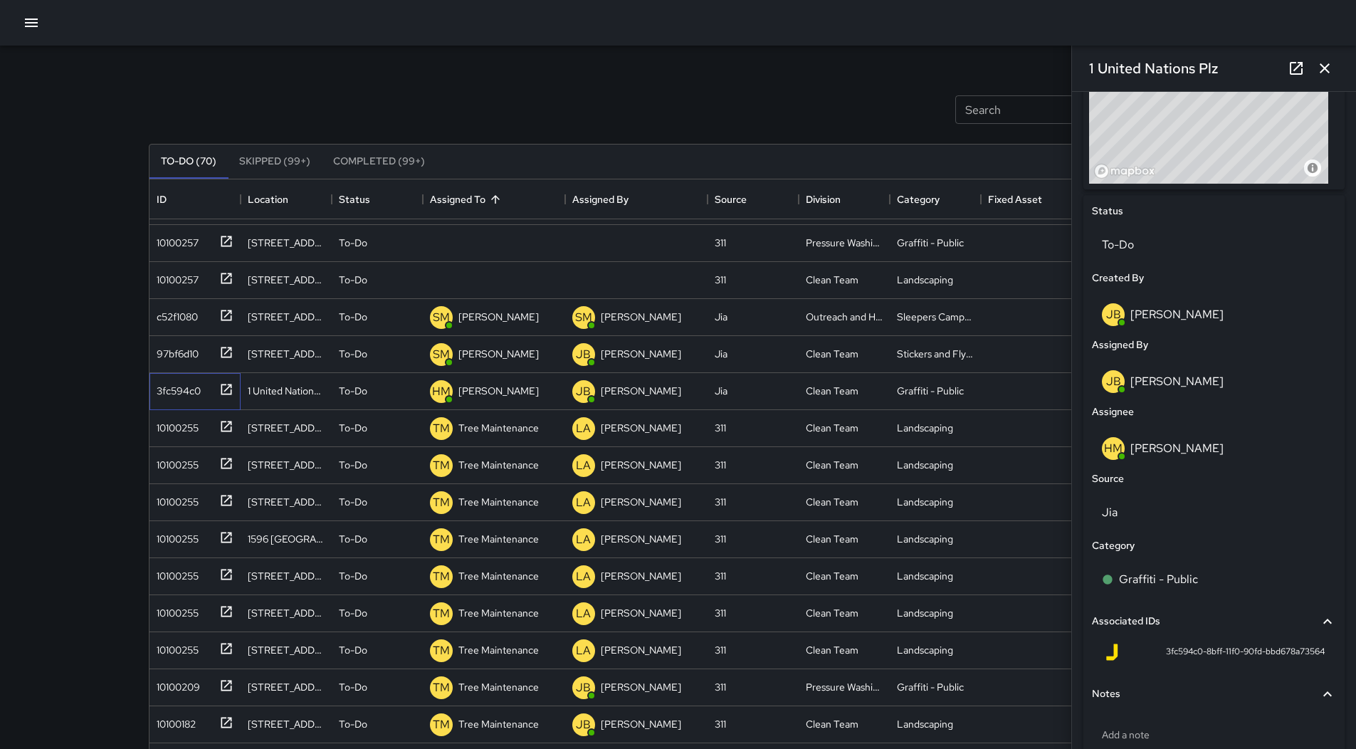
scroll to position [356, 0]
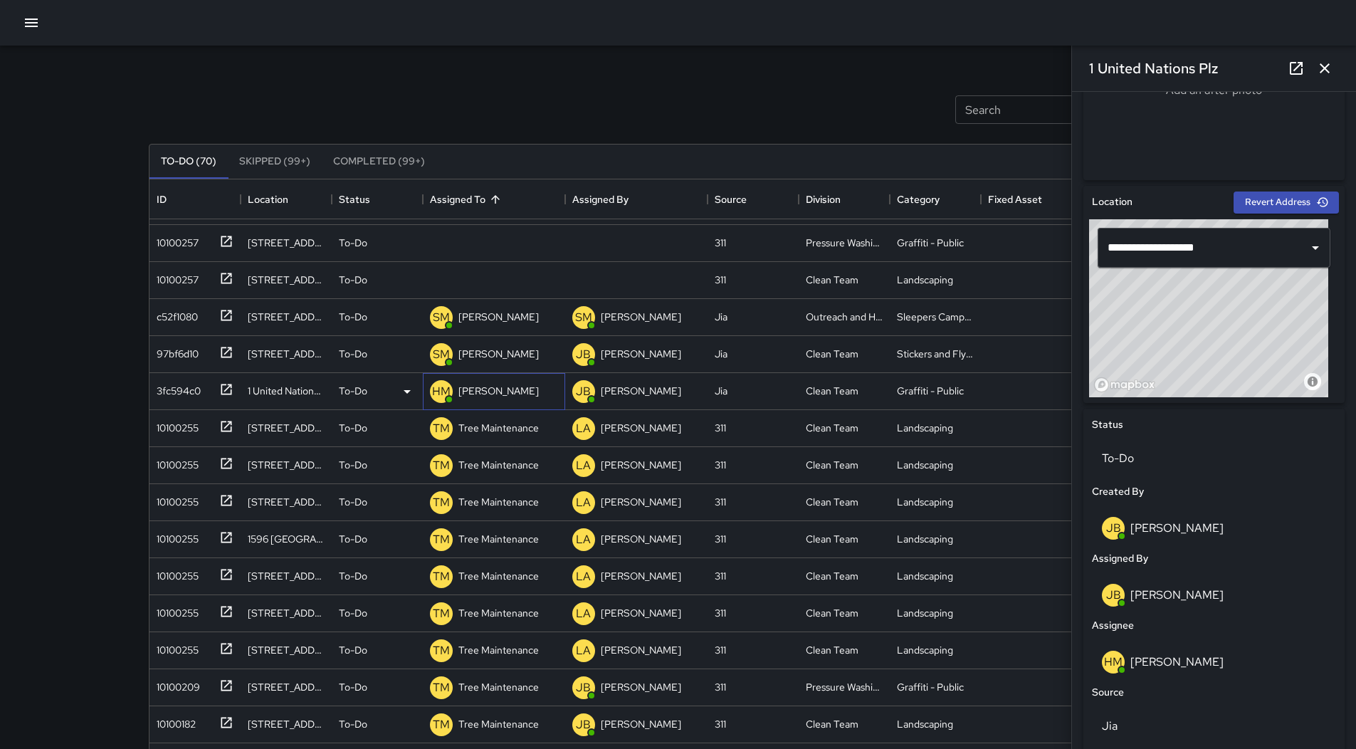
click at [474, 383] on div "[PERSON_NAME]" at bounding box center [498, 391] width 86 height 20
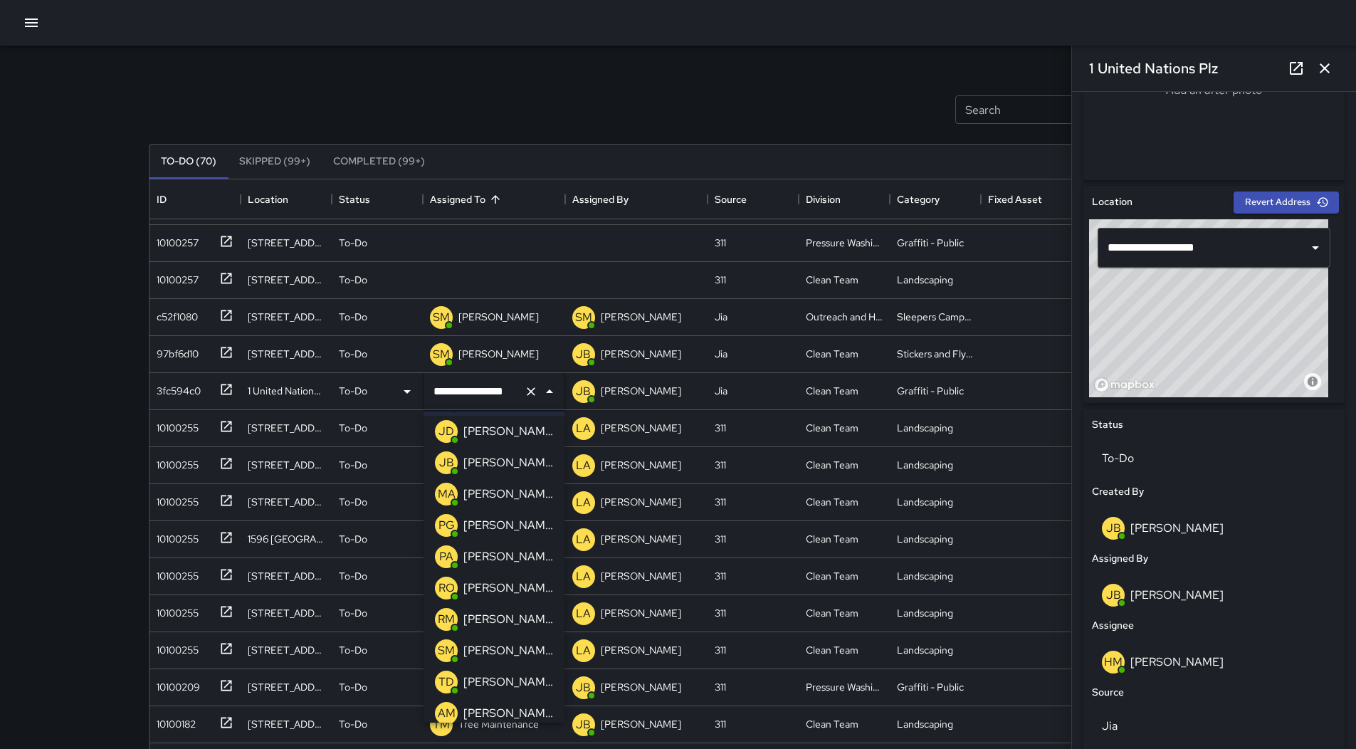
scroll to position [213, 0]
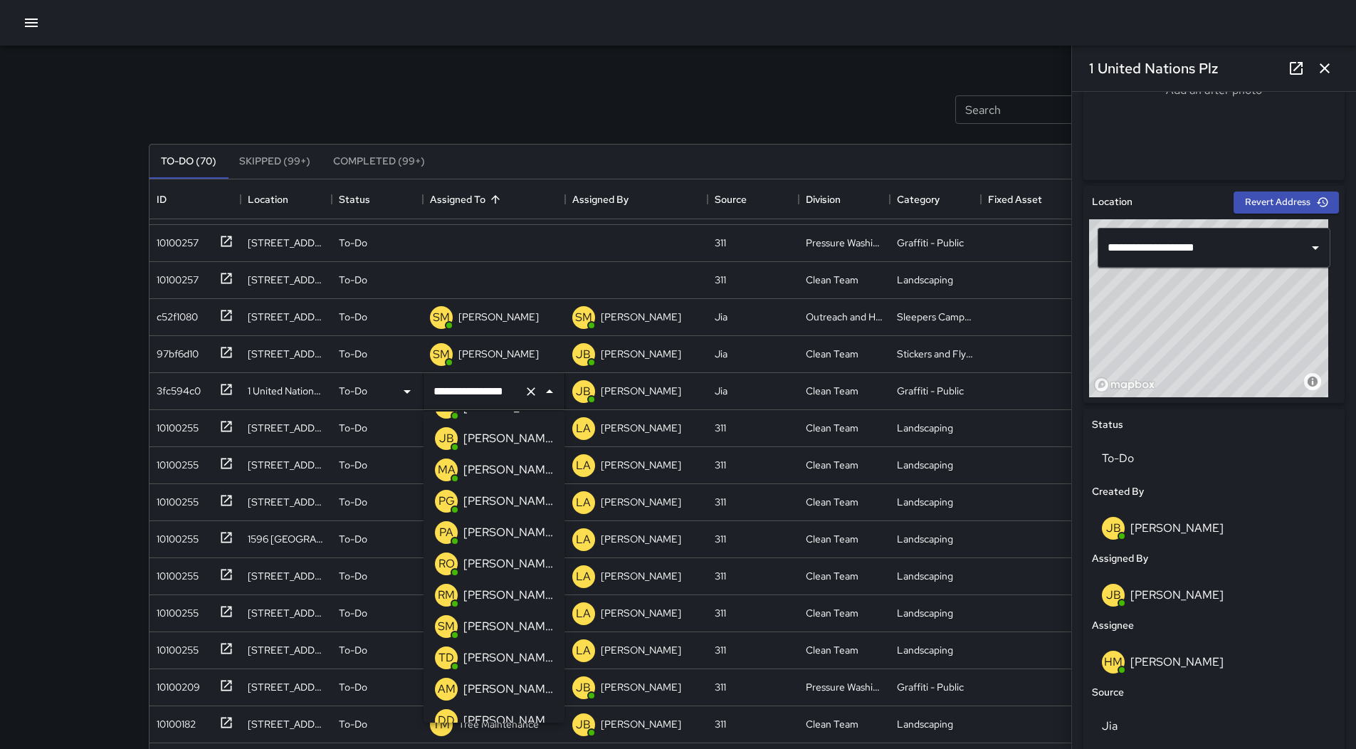
click at [505, 560] on p "[PERSON_NAME]" at bounding box center [508, 563] width 90 height 17
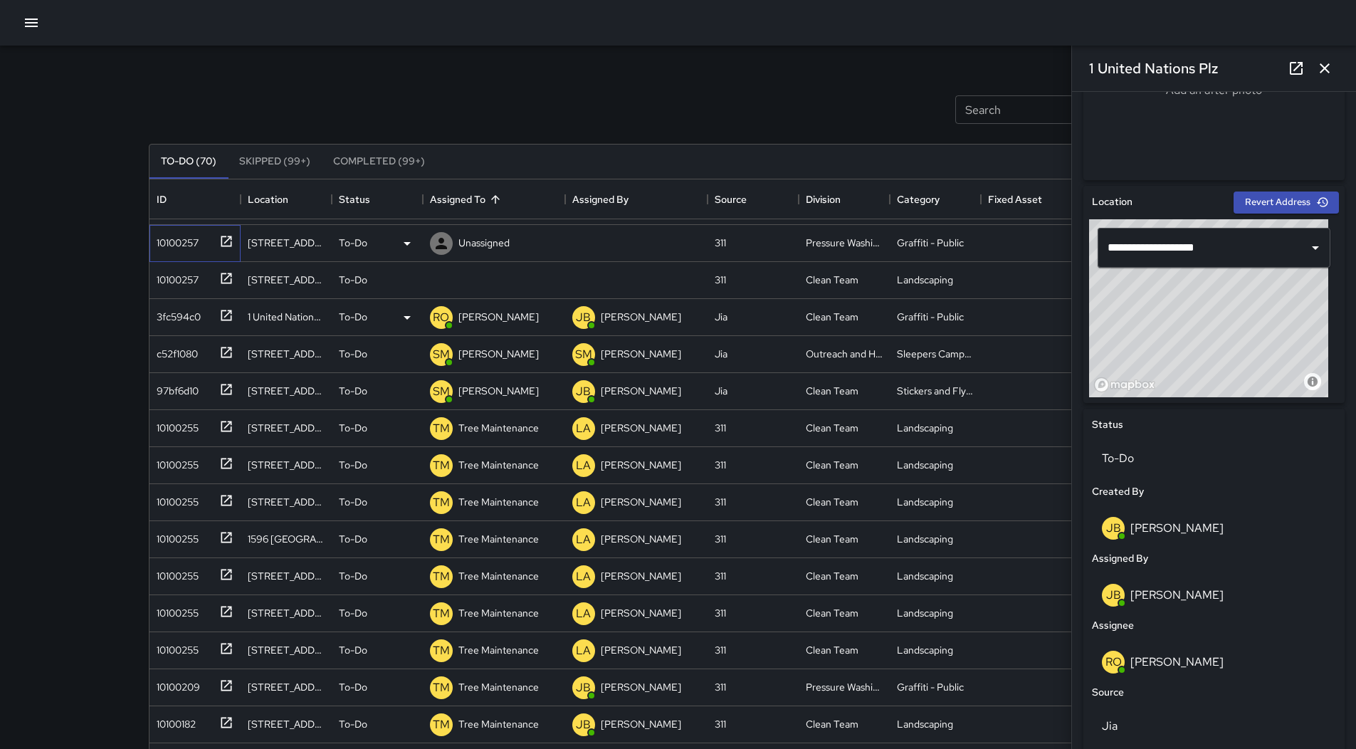
click at [175, 237] on div "10100257" at bounding box center [175, 240] width 48 height 20
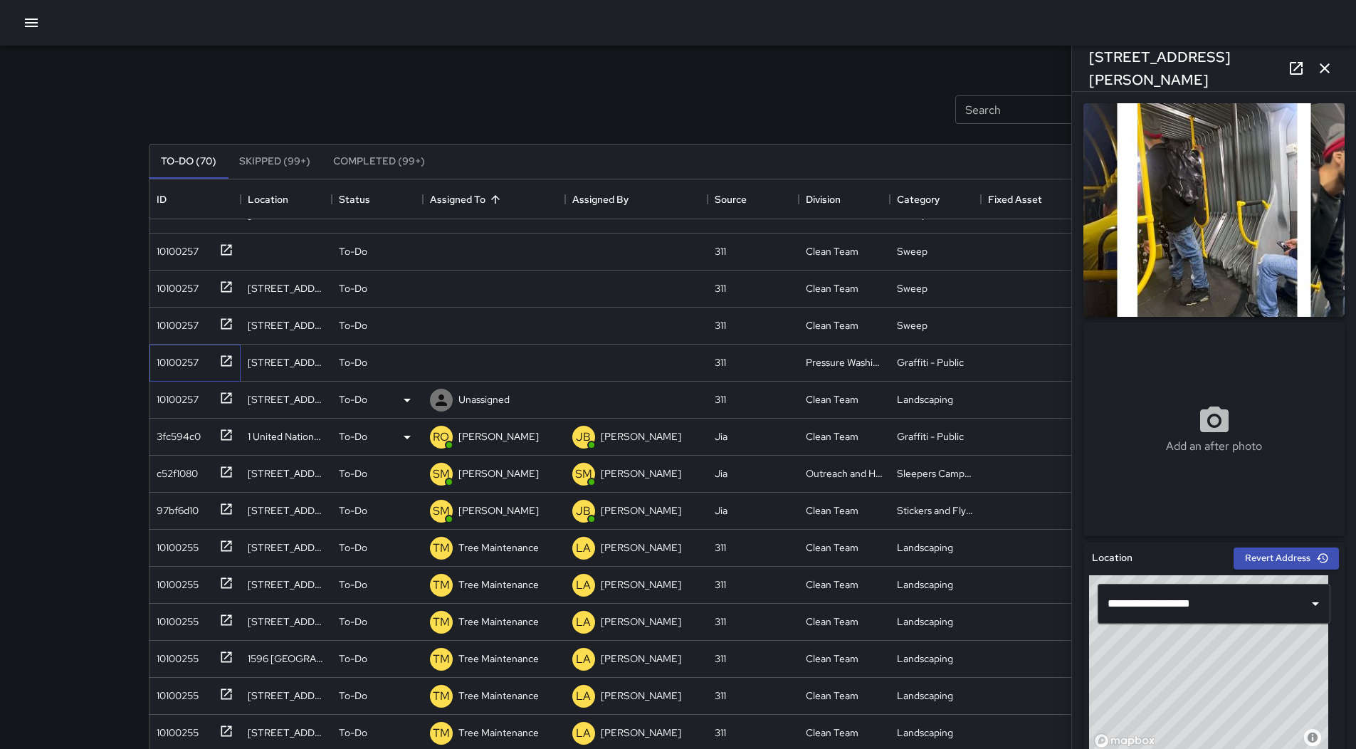
scroll to position [0, 0]
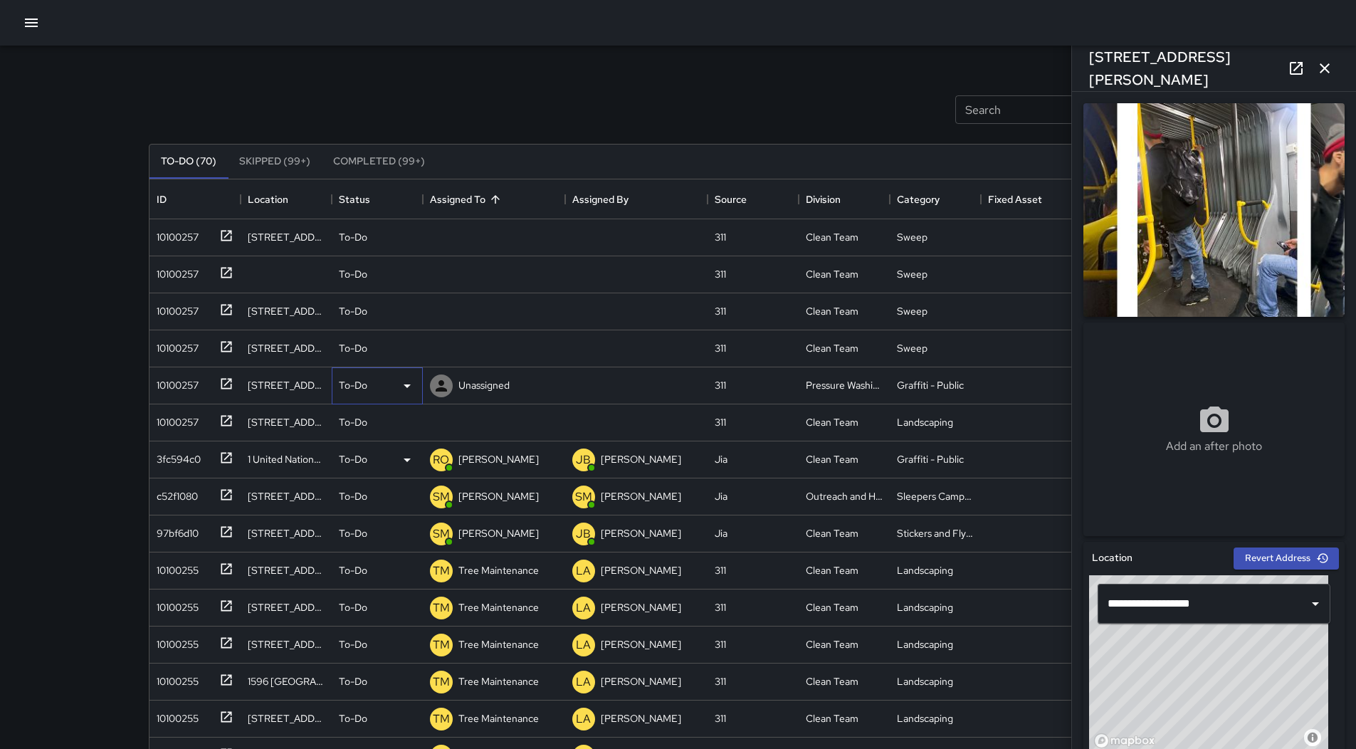
click at [391, 385] on div "To-Do" at bounding box center [377, 385] width 77 height 17
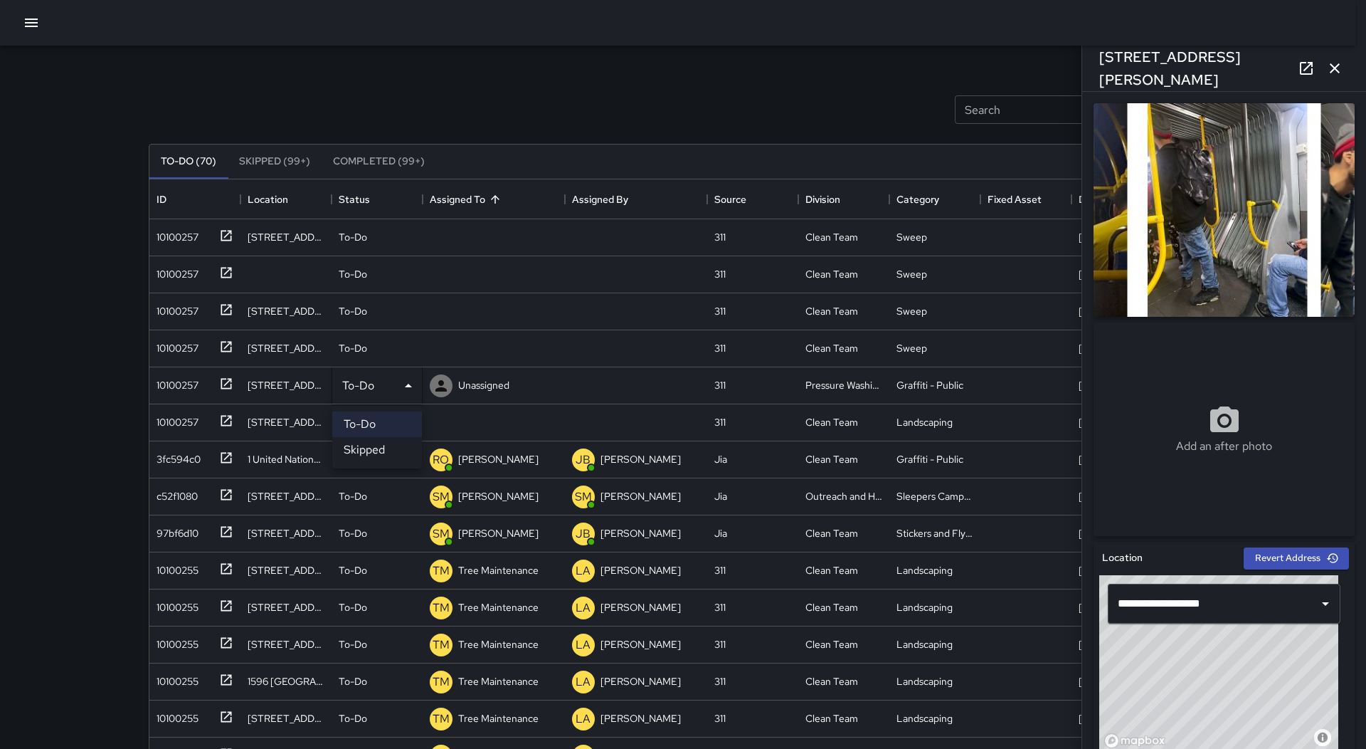
click at [376, 450] on li "Skipped" at bounding box center [377, 450] width 90 height 26
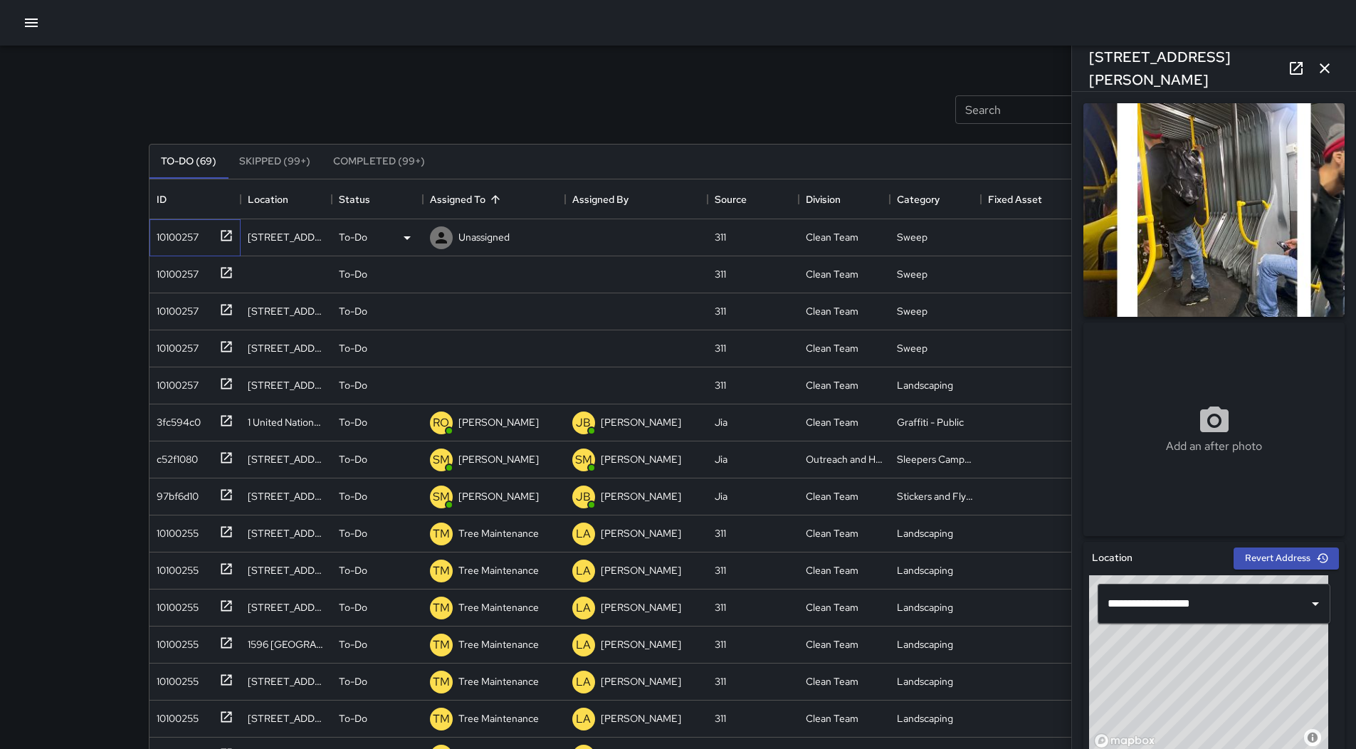
click at [179, 241] on div "10100257" at bounding box center [175, 234] width 48 height 20
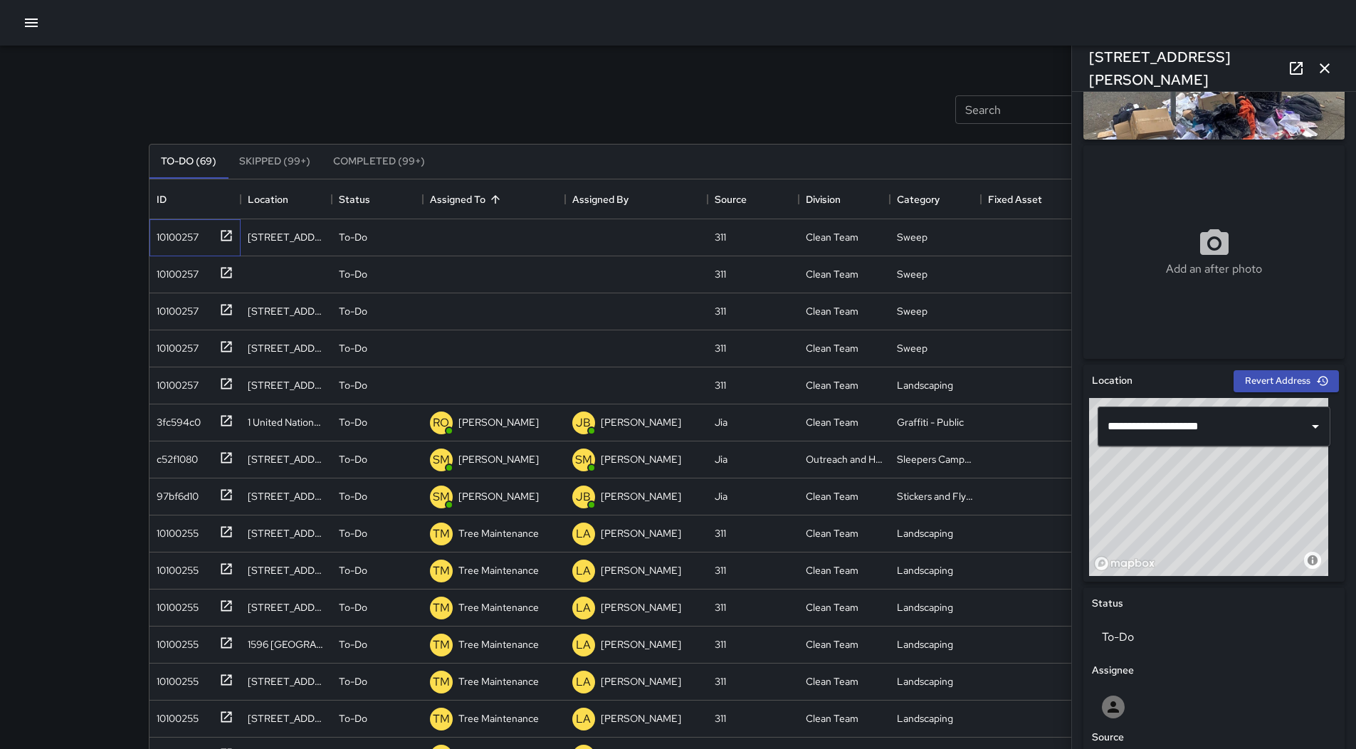
scroll to position [175, 0]
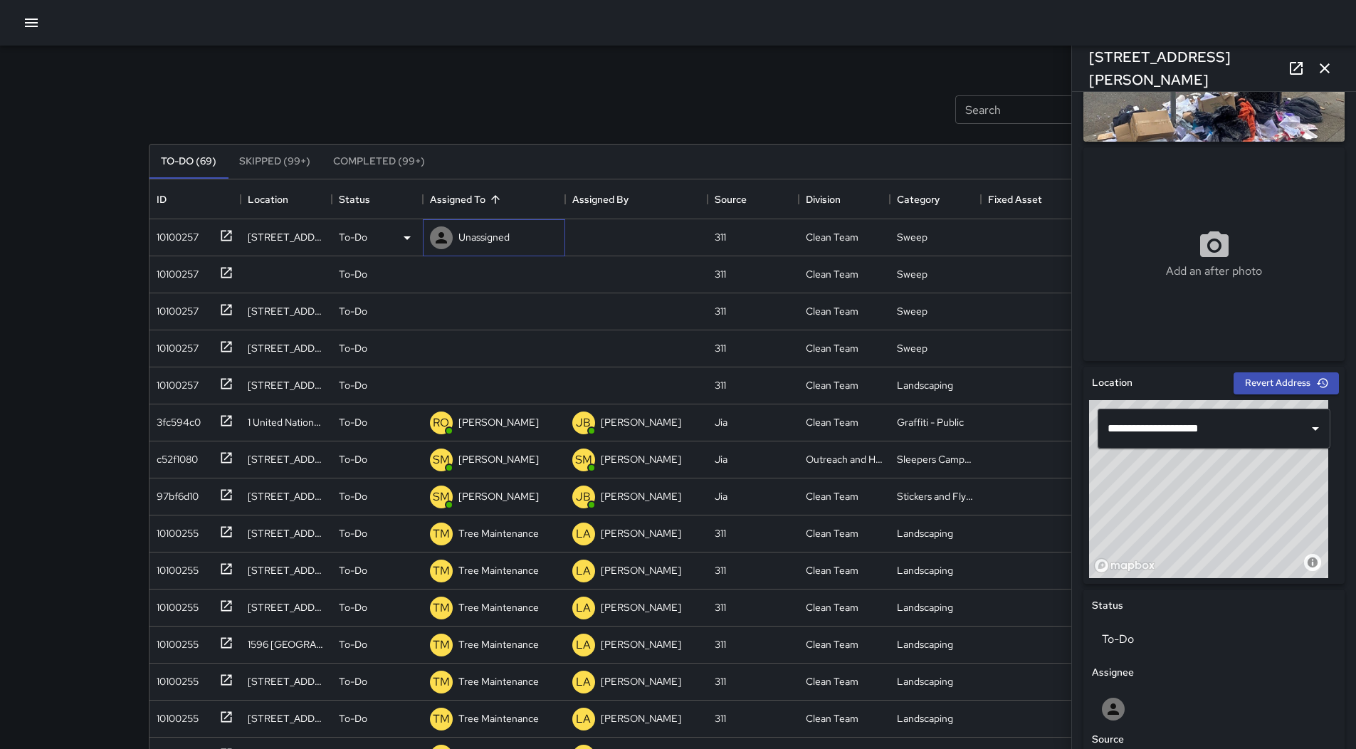
click at [502, 233] on p "Unassigned" at bounding box center [483, 237] width 51 height 14
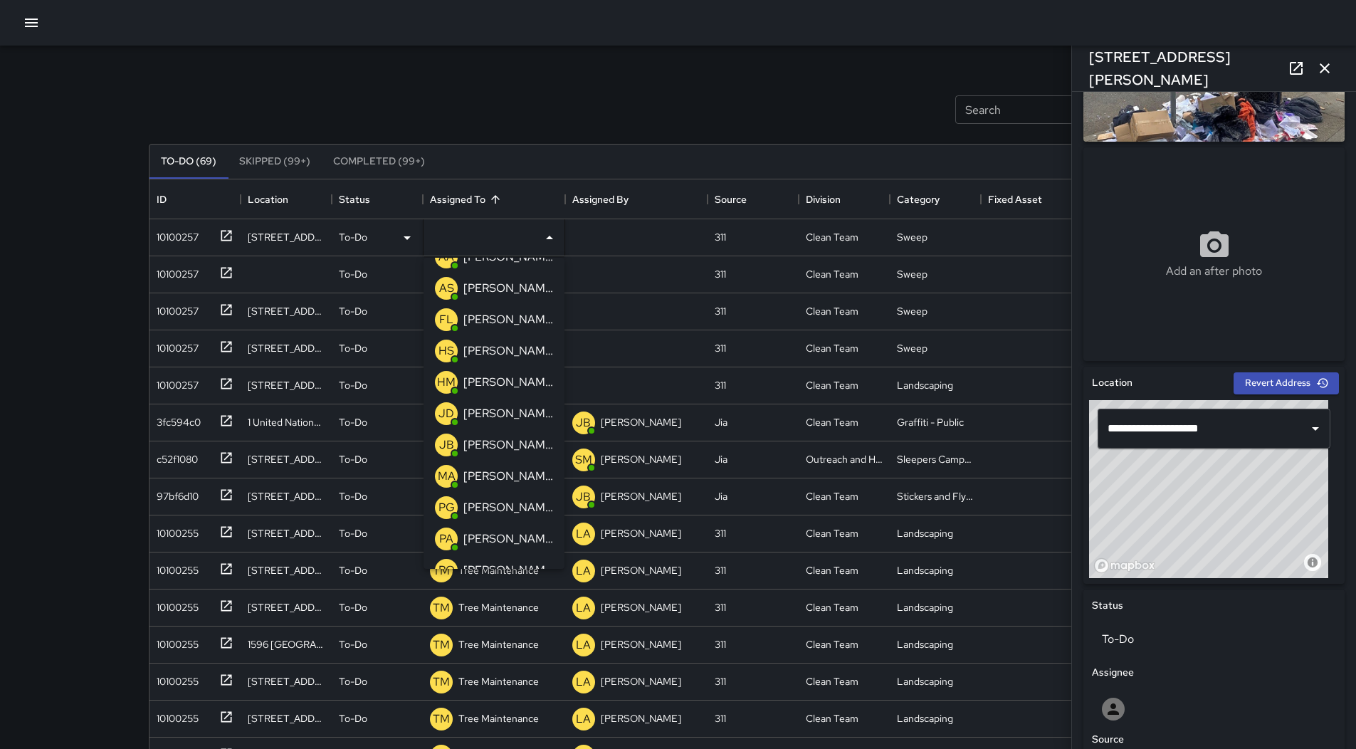
scroll to position [142, 0]
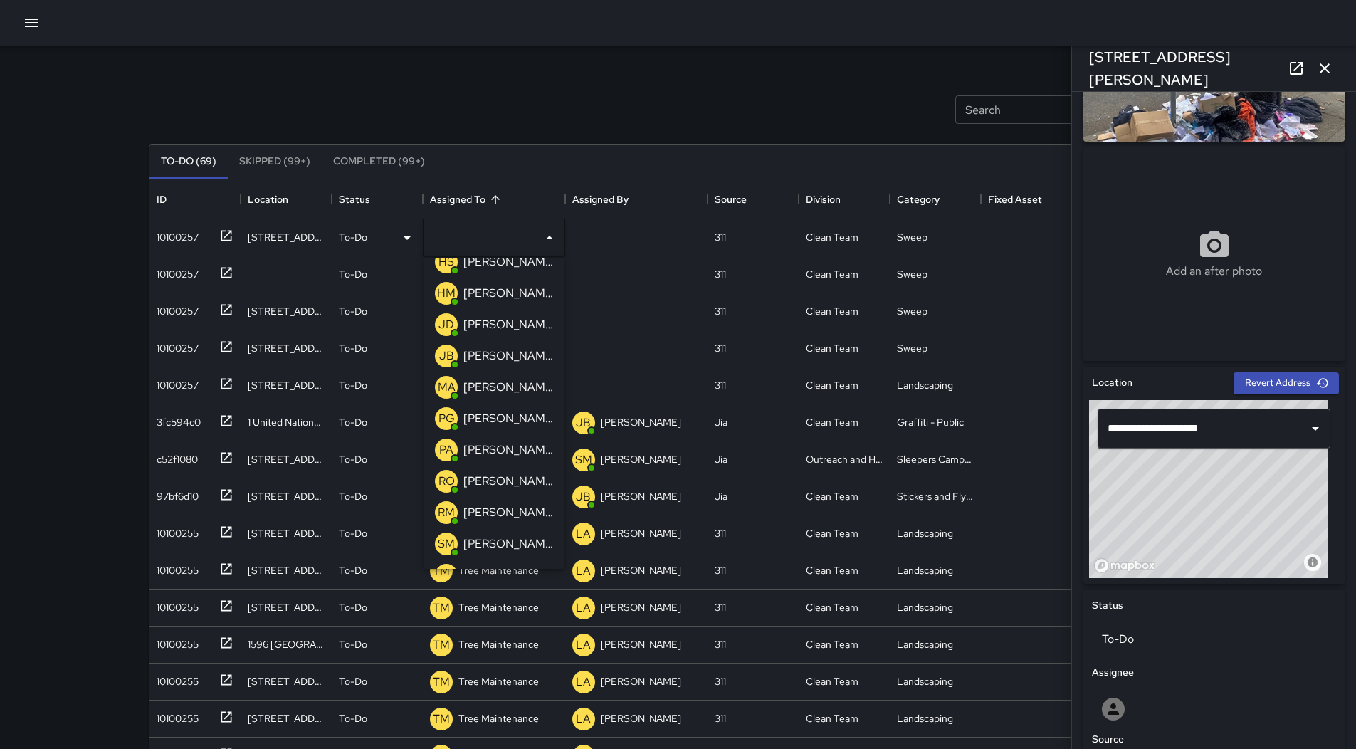
click at [495, 389] on p "[PERSON_NAME]" at bounding box center [508, 387] width 90 height 17
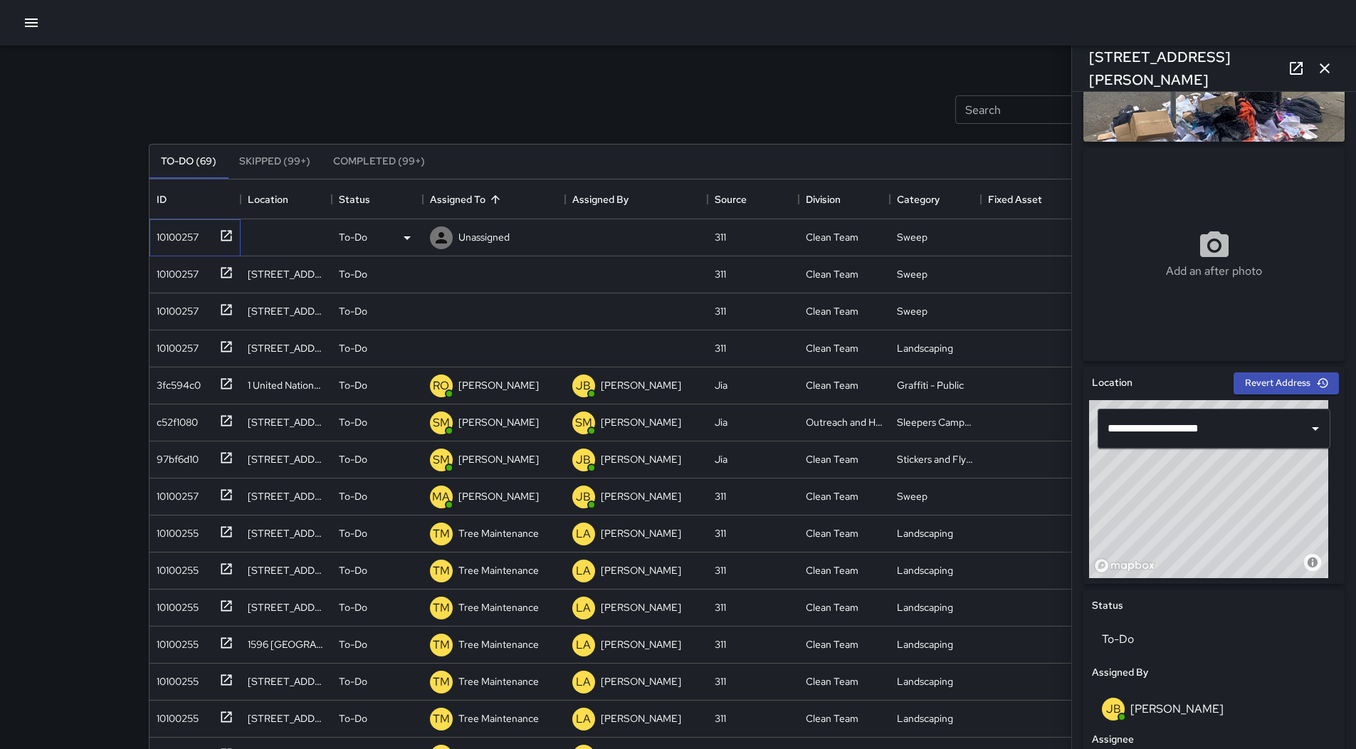
click at [189, 236] on div "10100257" at bounding box center [175, 234] width 48 height 20
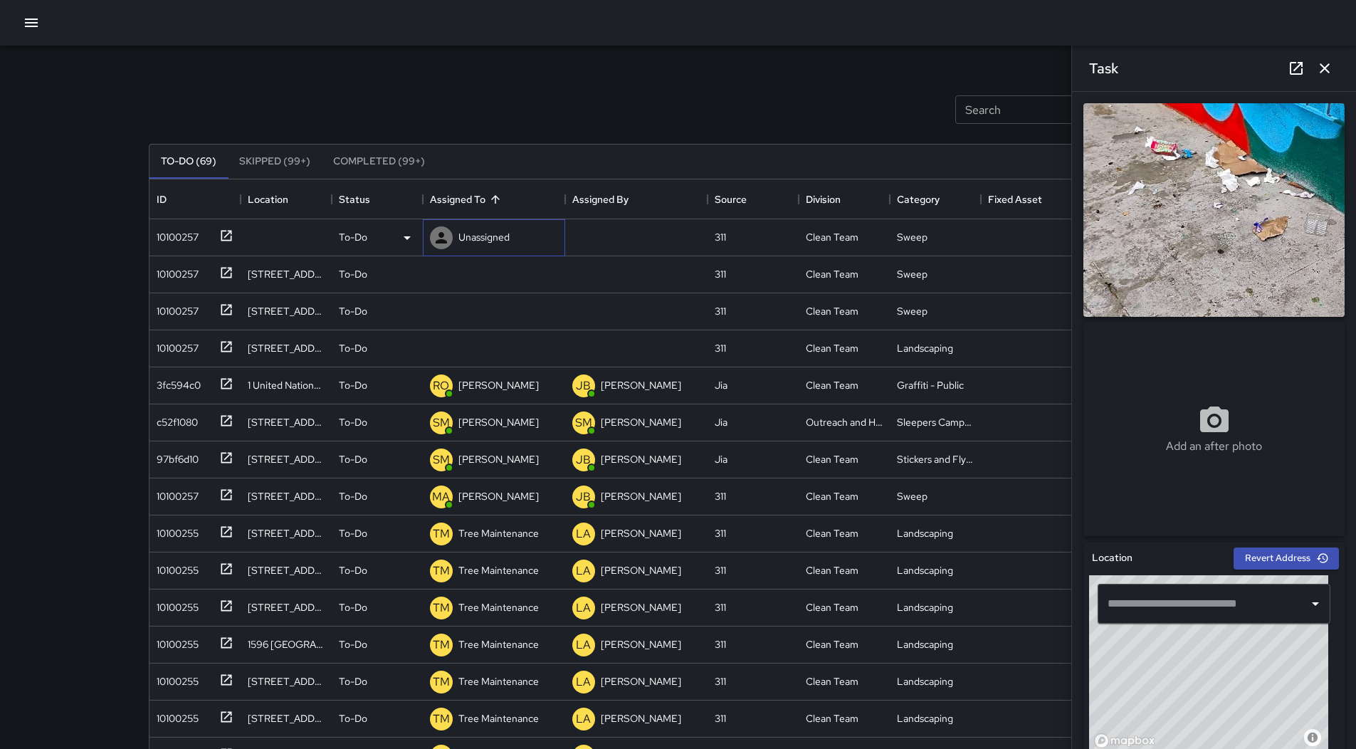
click at [487, 244] on p "Unassigned" at bounding box center [483, 237] width 51 height 14
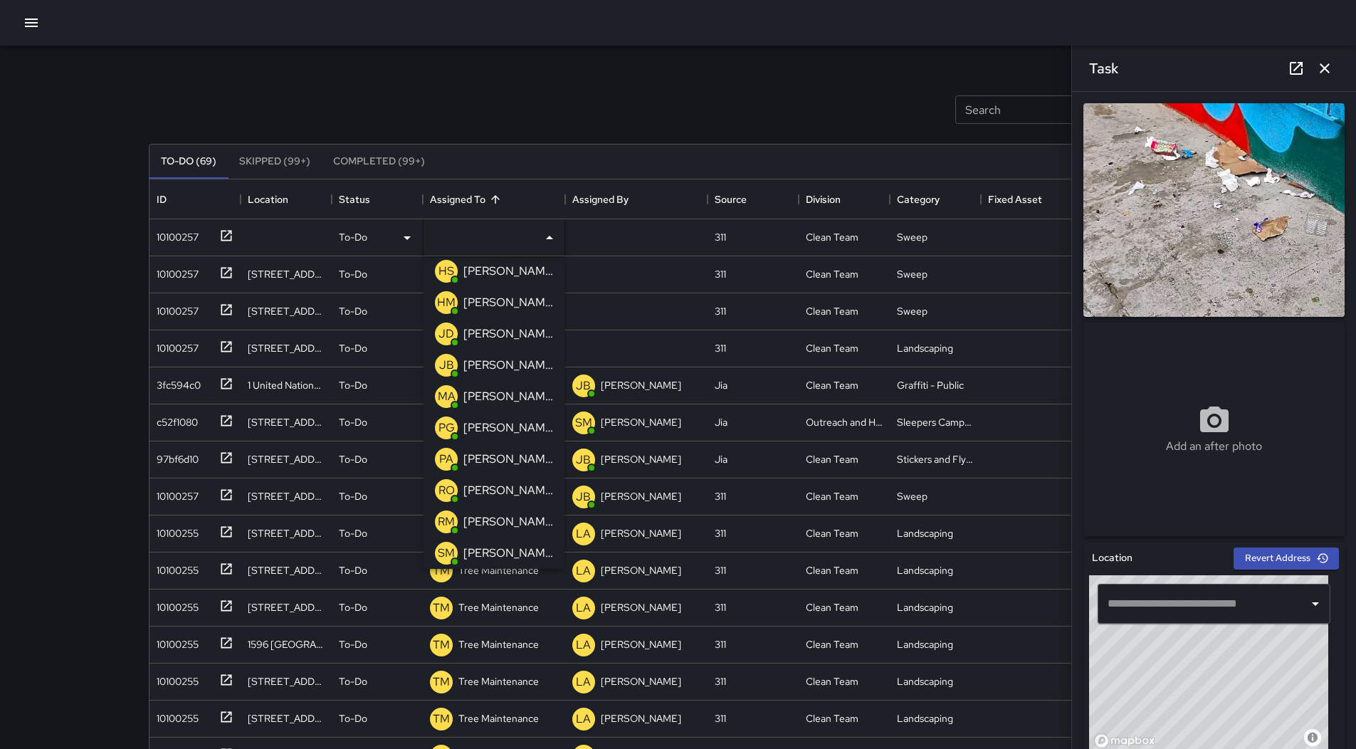
scroll to position [213, 0]
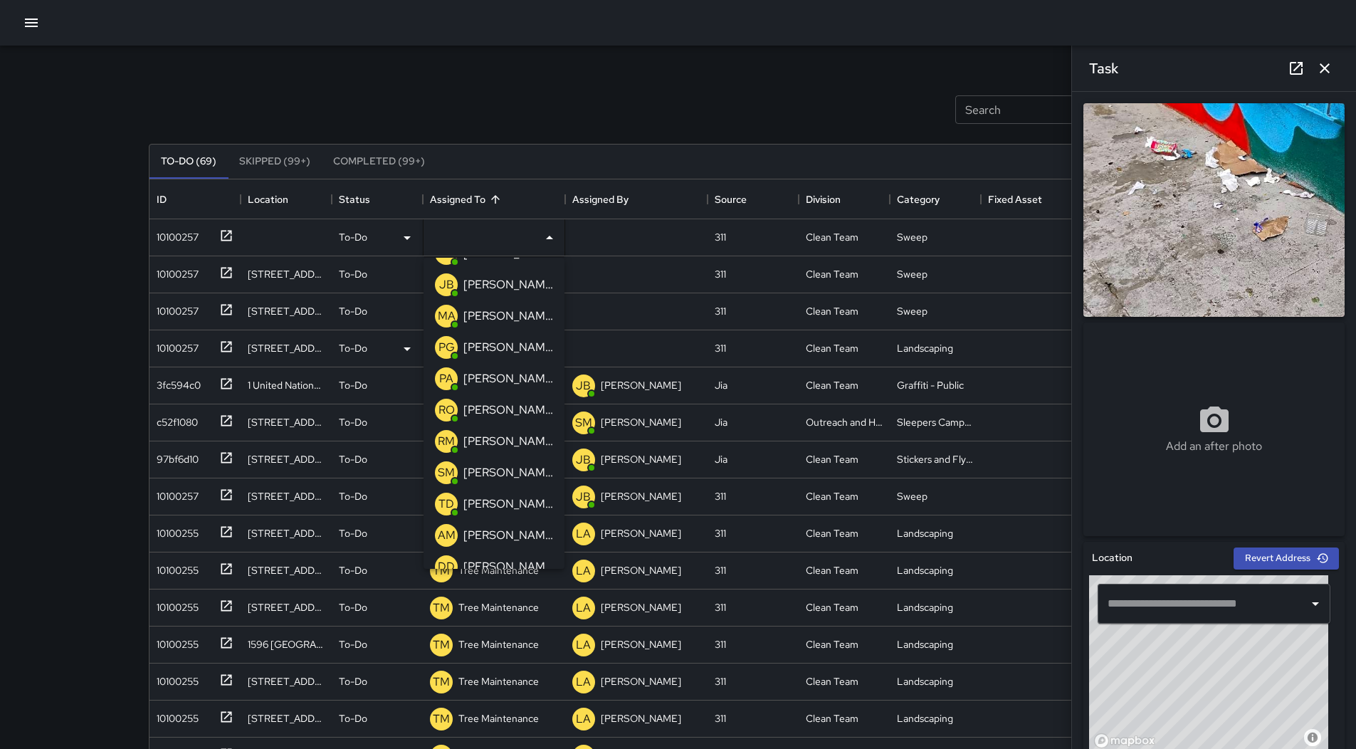
click at [506, 317] on p "[PERSON_NAME]" at bounding box center [508, 315] width 90 height 17
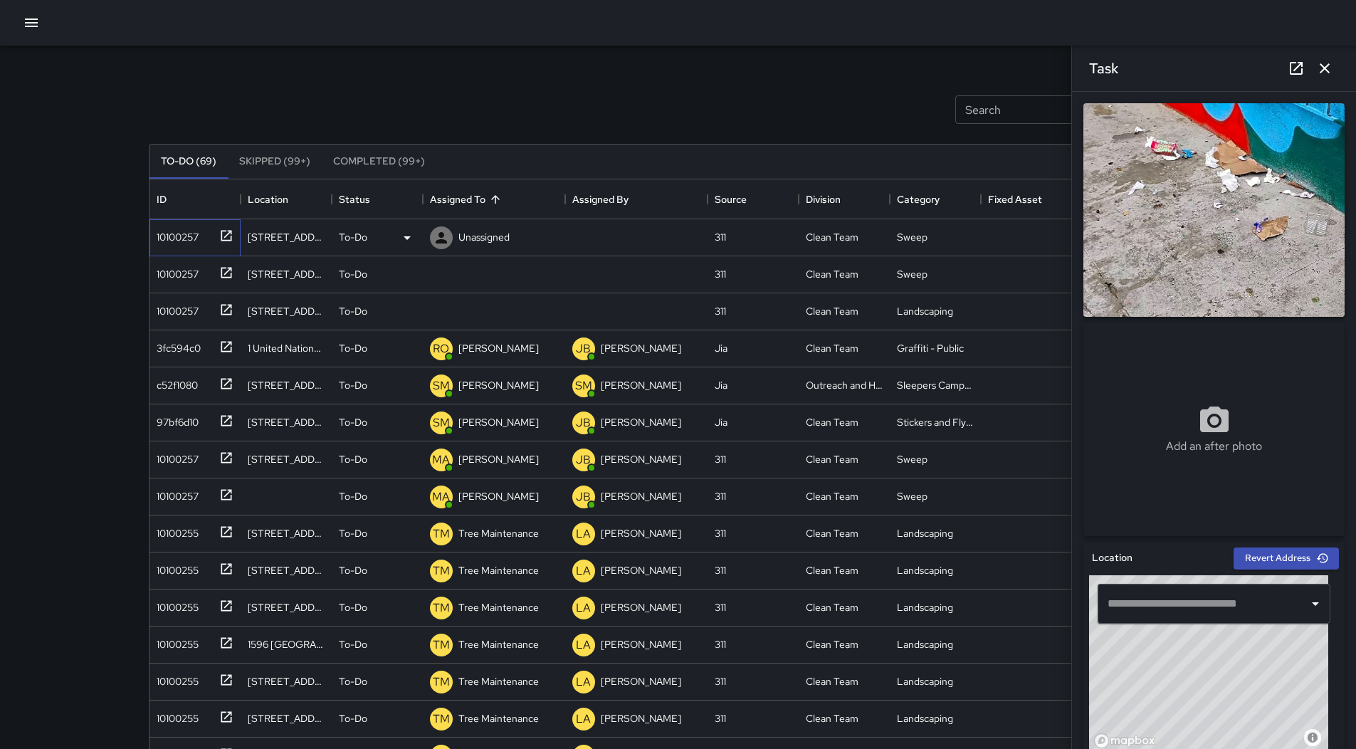
click at [184, 236] on div "10100257" at bounding box center [175, 234] width 48 height 20
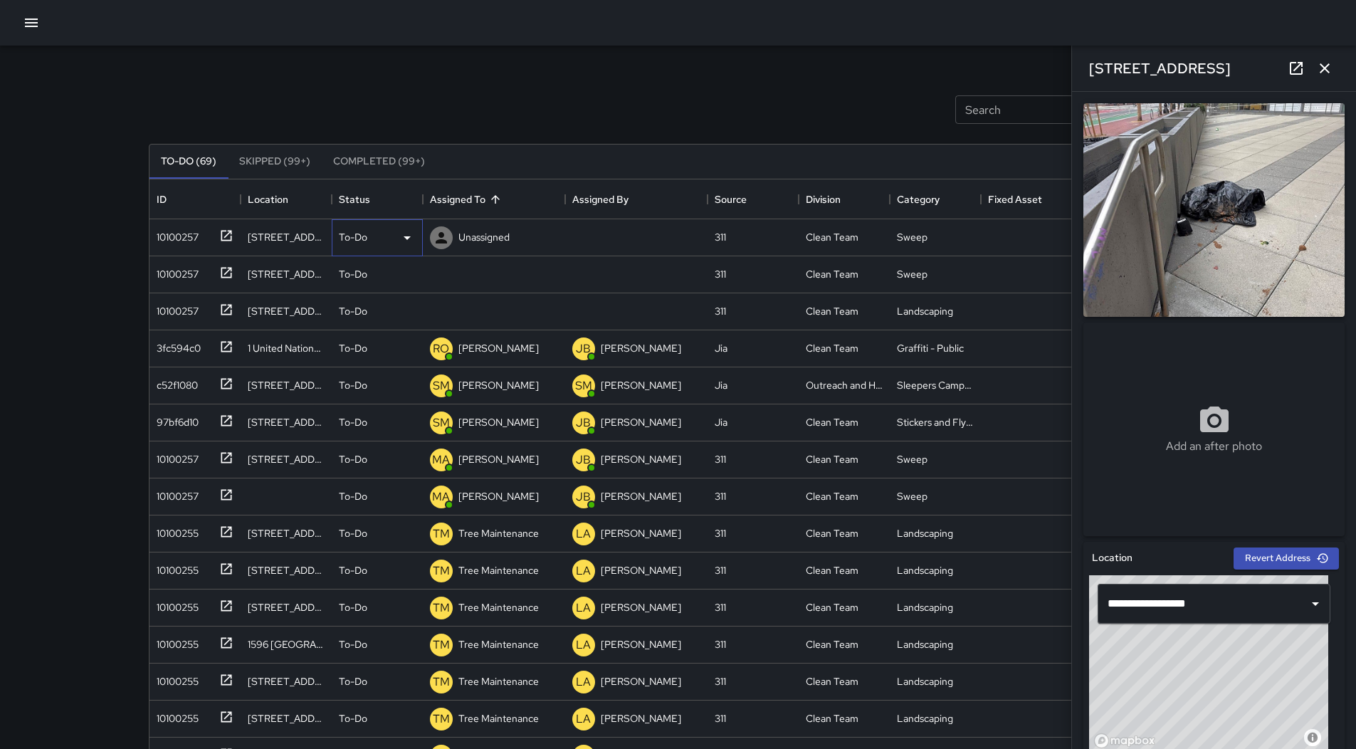
click at [411, 238] on icon at bounding box center [407, 237] width 17 height 17
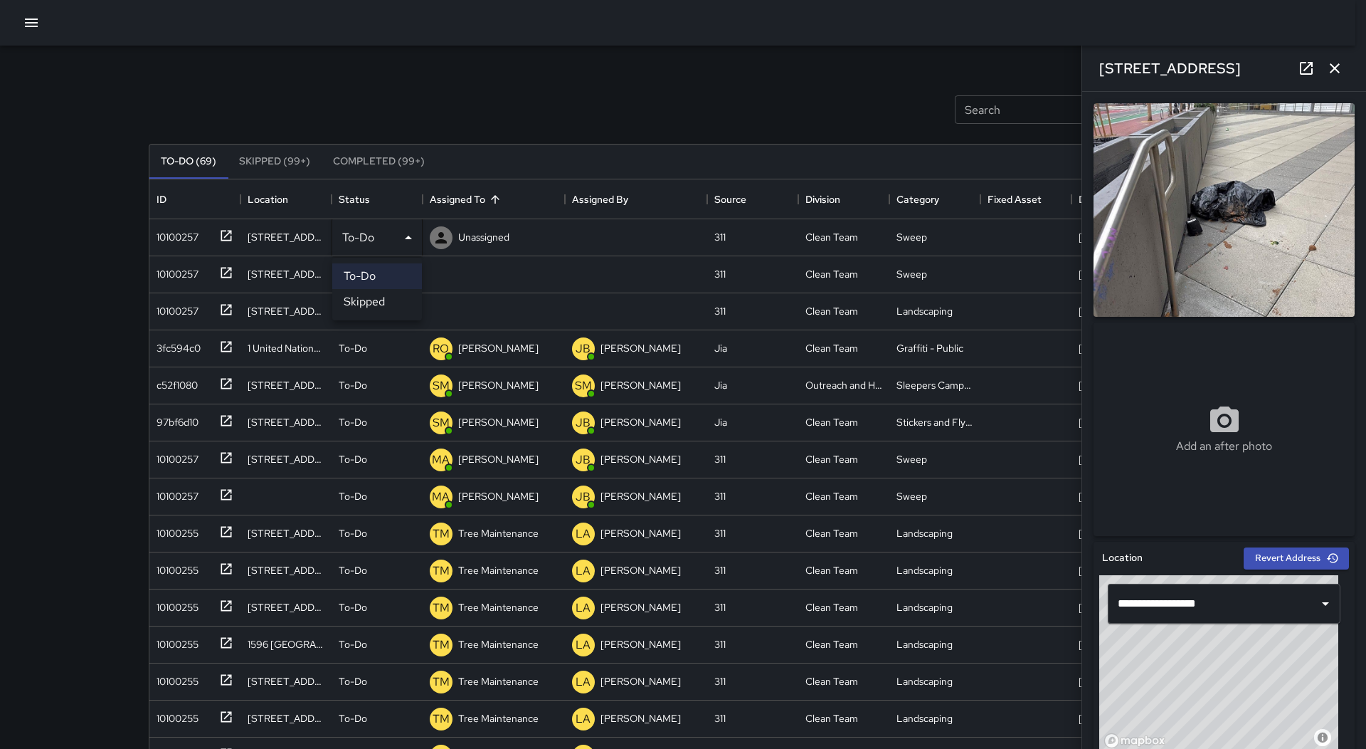
click at [391, 303] on li "Skipped" at bounding box center [377, 302] width 90 height 26
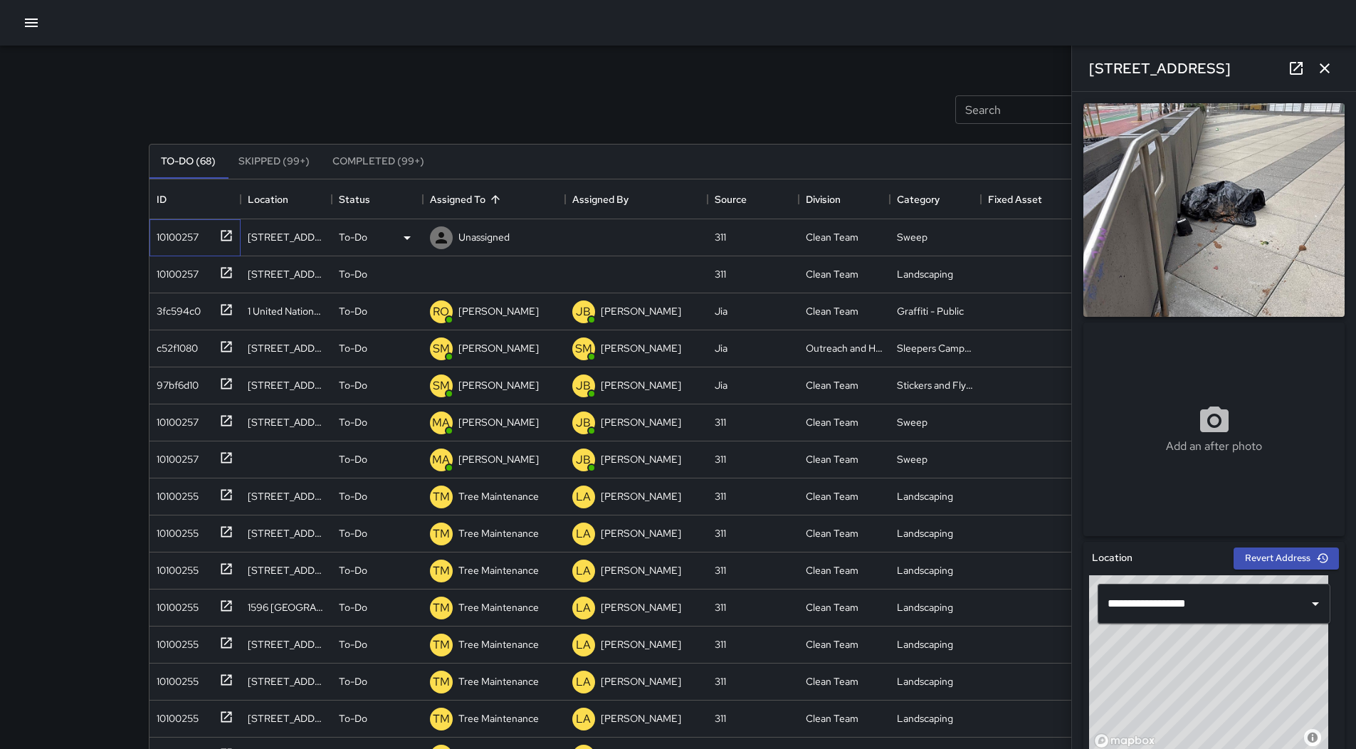
click at [176, 243] on div "10100257" at bounding box center [175, 234] width 48 height 20
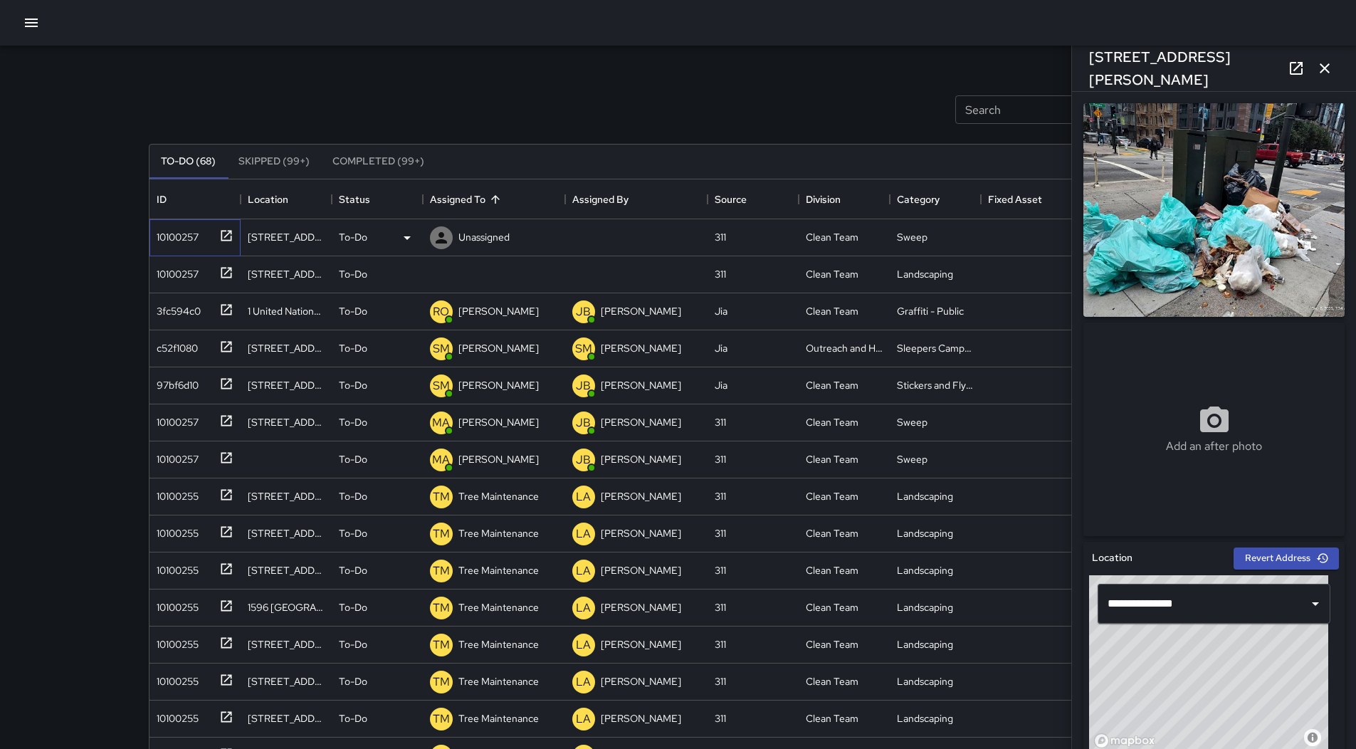
click at [174, 248] on div "10100257" at bounding box center [194, 237] width 91 height 37
click at [500, 232] on p "Unassigned" at bounding box center [483, 237] width 51 height 14
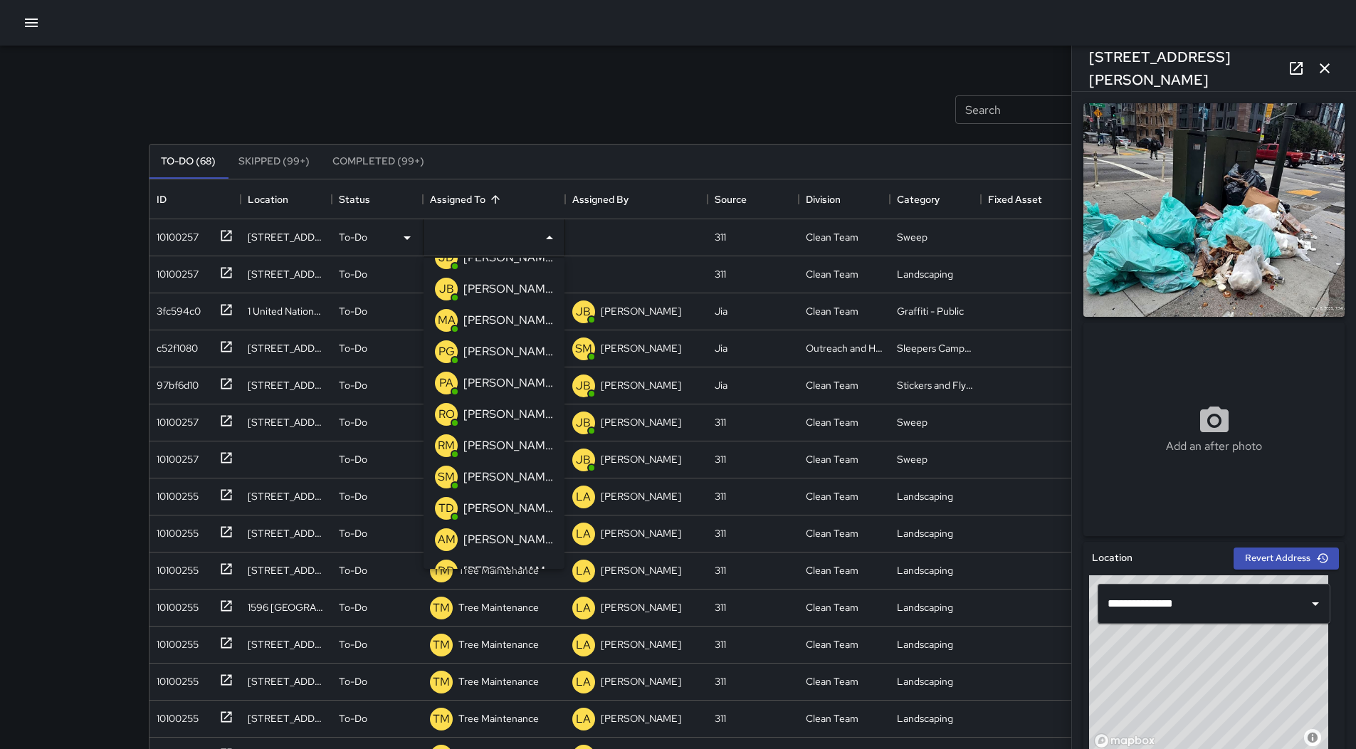
scroll to position [285, 0]
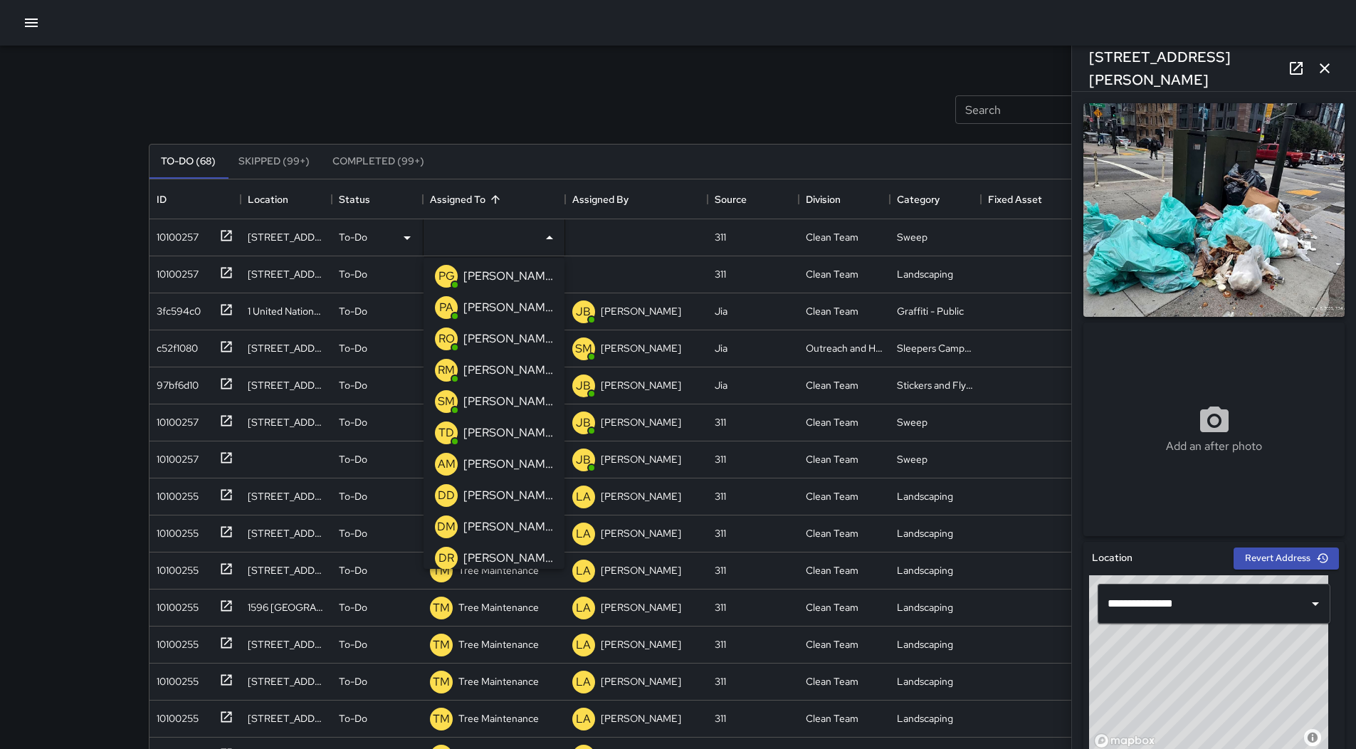
click at [504, 337] on p "[PERSON_NAME]" at bounding box center [508, 338] width 90 height 17
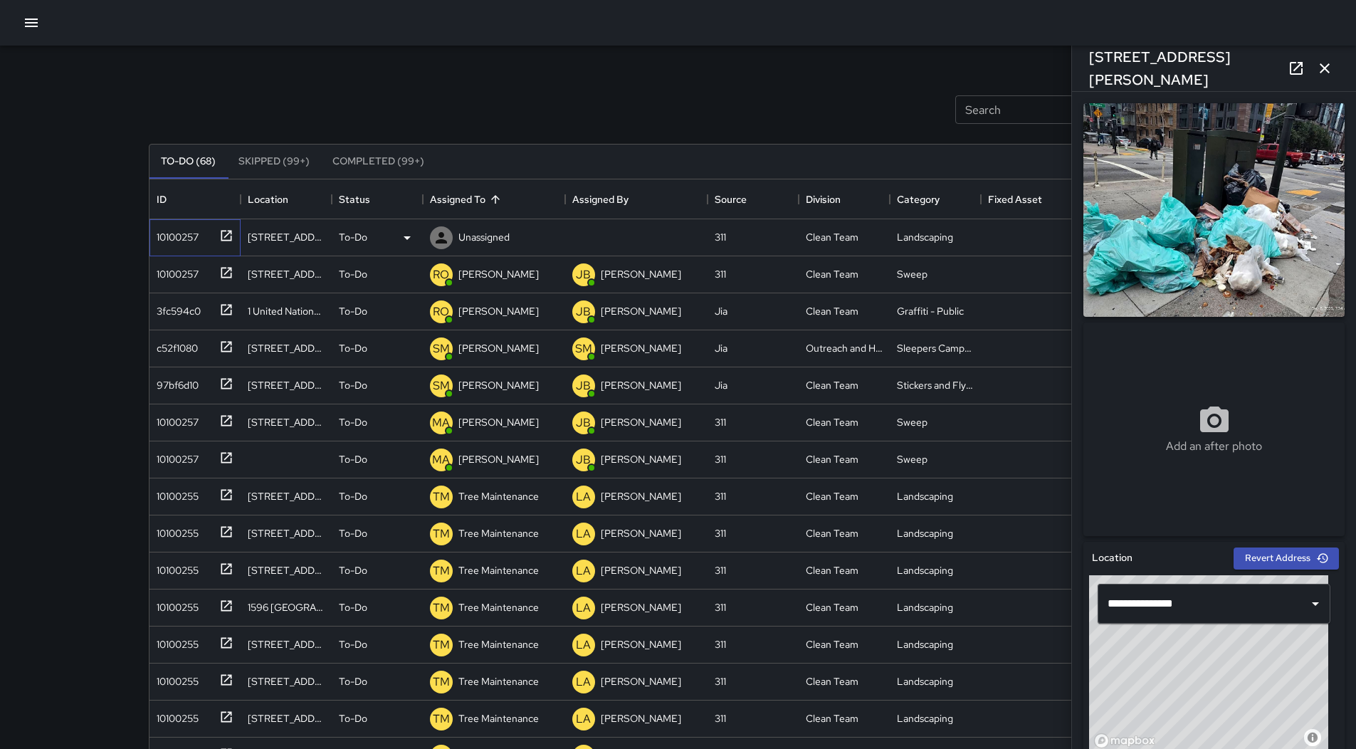
click at [175, 233] on div "10100257" at bounding box center [175, 234] width 48 height 20
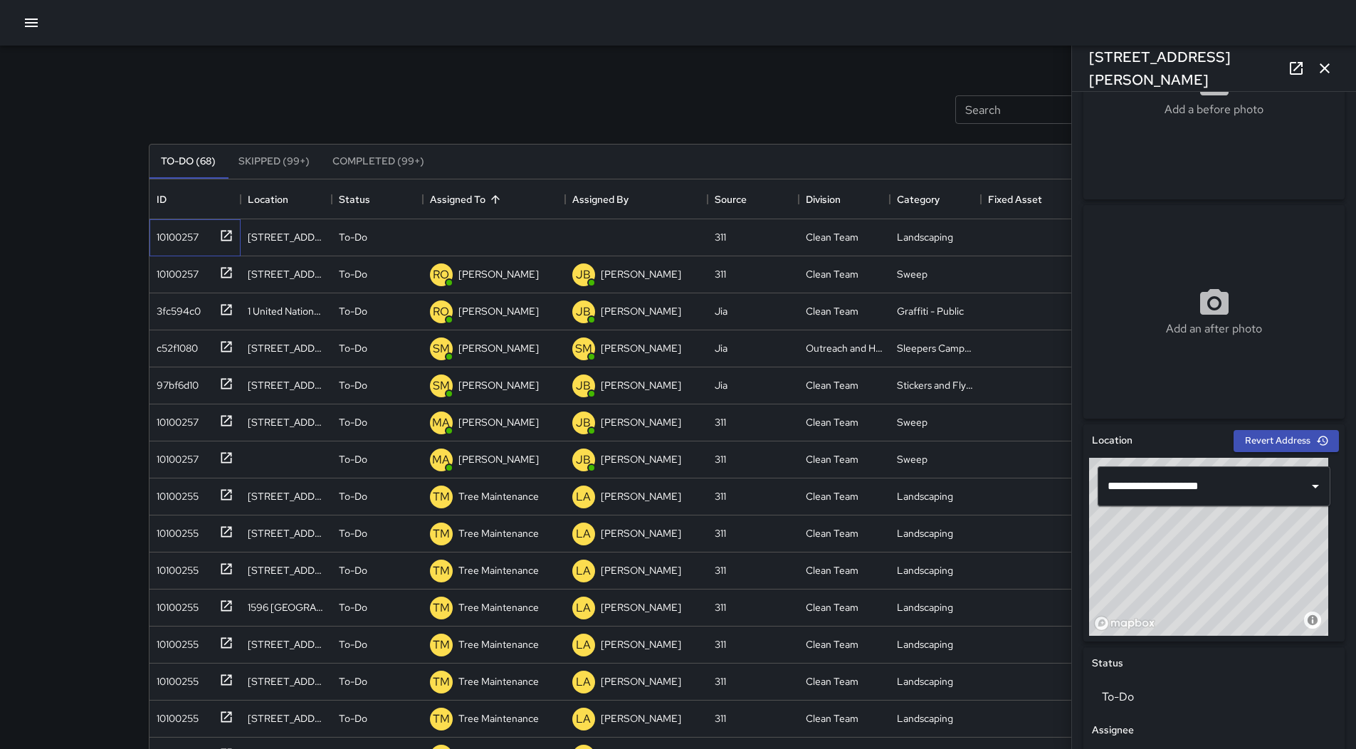
scroll to position [559, 0]
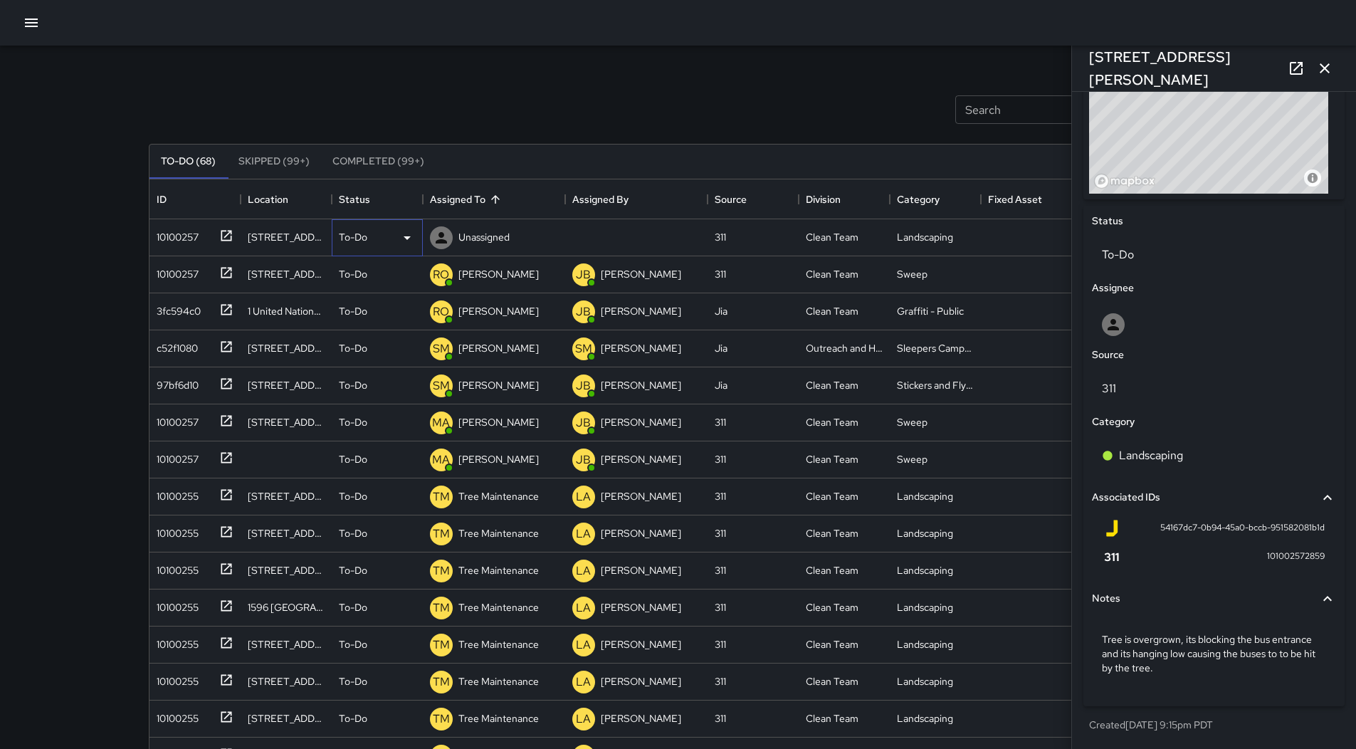
click at [401, 244] on icon at bounding box center [407, 237] width 17 height 17
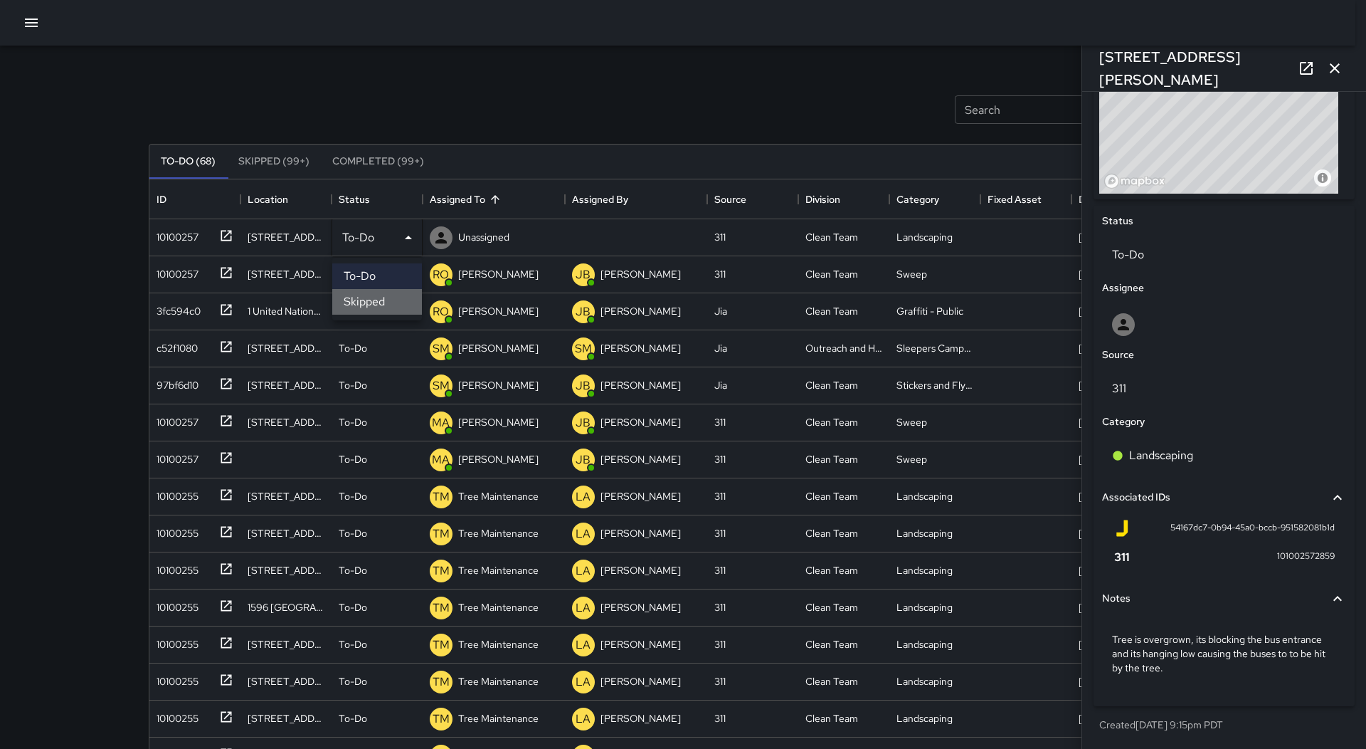
click at [381, 298] on li "Skipped" at bounding box center [377, 302] width 90 height 26
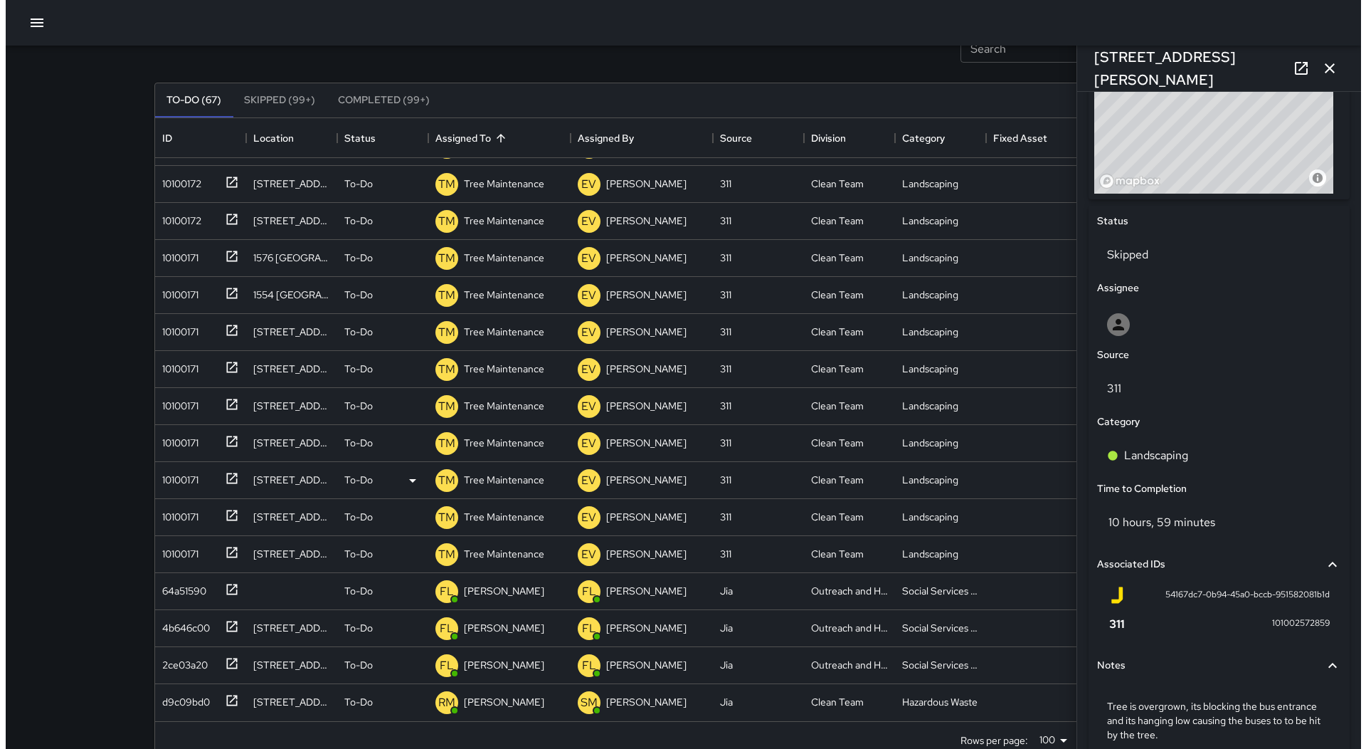
scroll to position [92, 0]
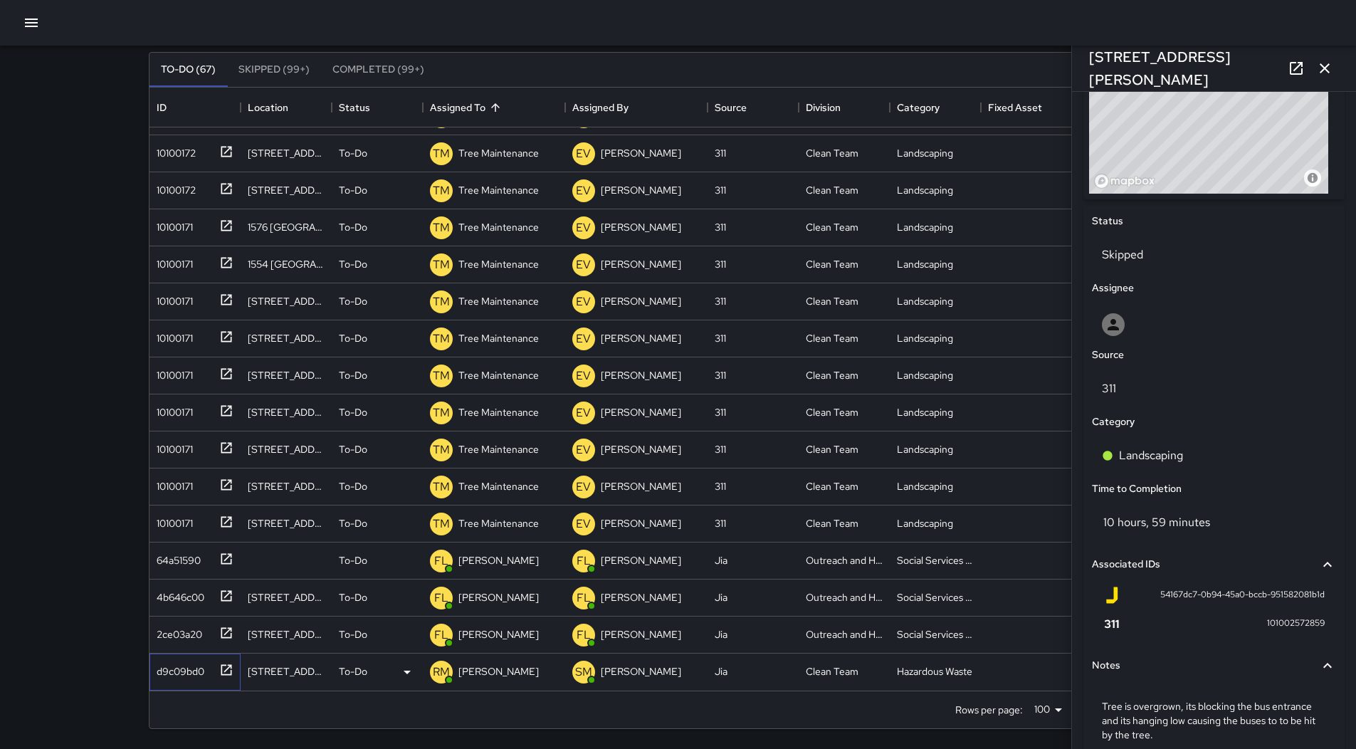
click at [168, 663] on div "d9c09bd0" at bounding box center [177, 668] width 53 height 20
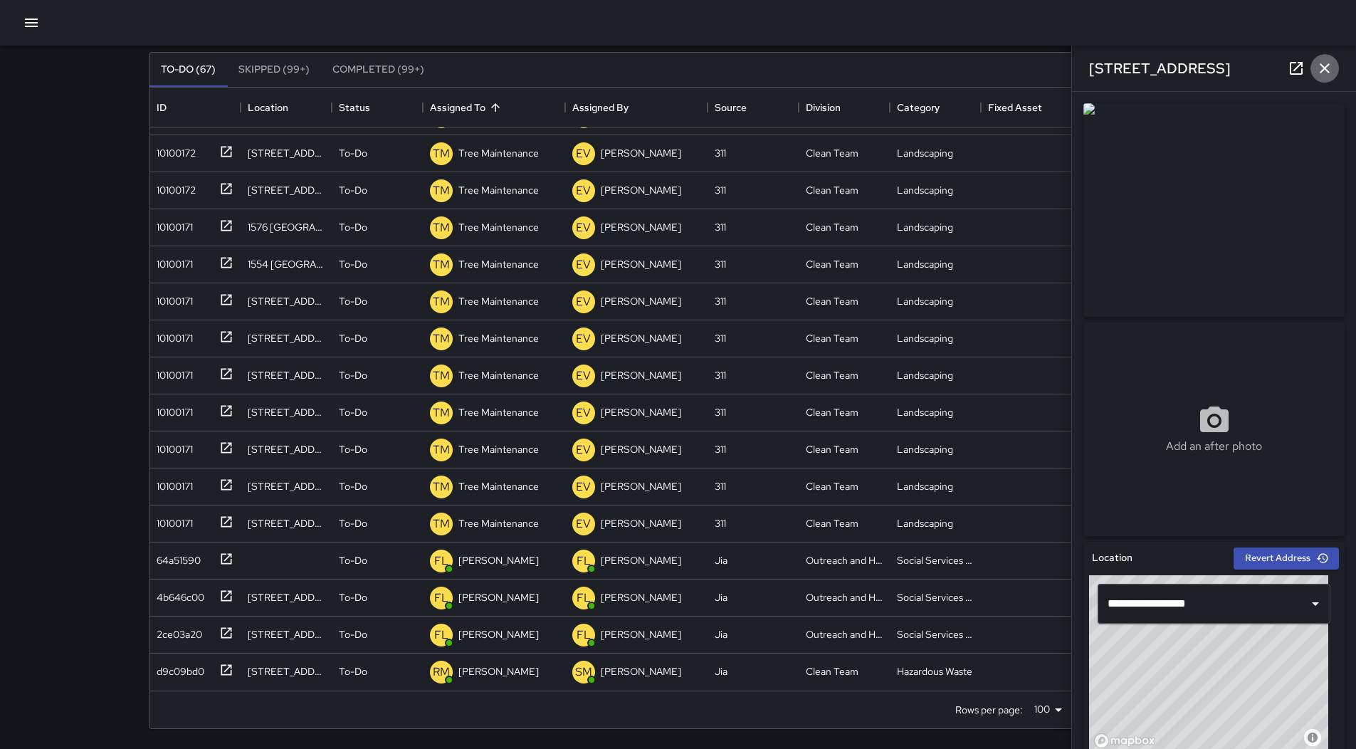
click at [1331, 73] on icon "button" at bounding box center [1324, 68] width 17 height 17
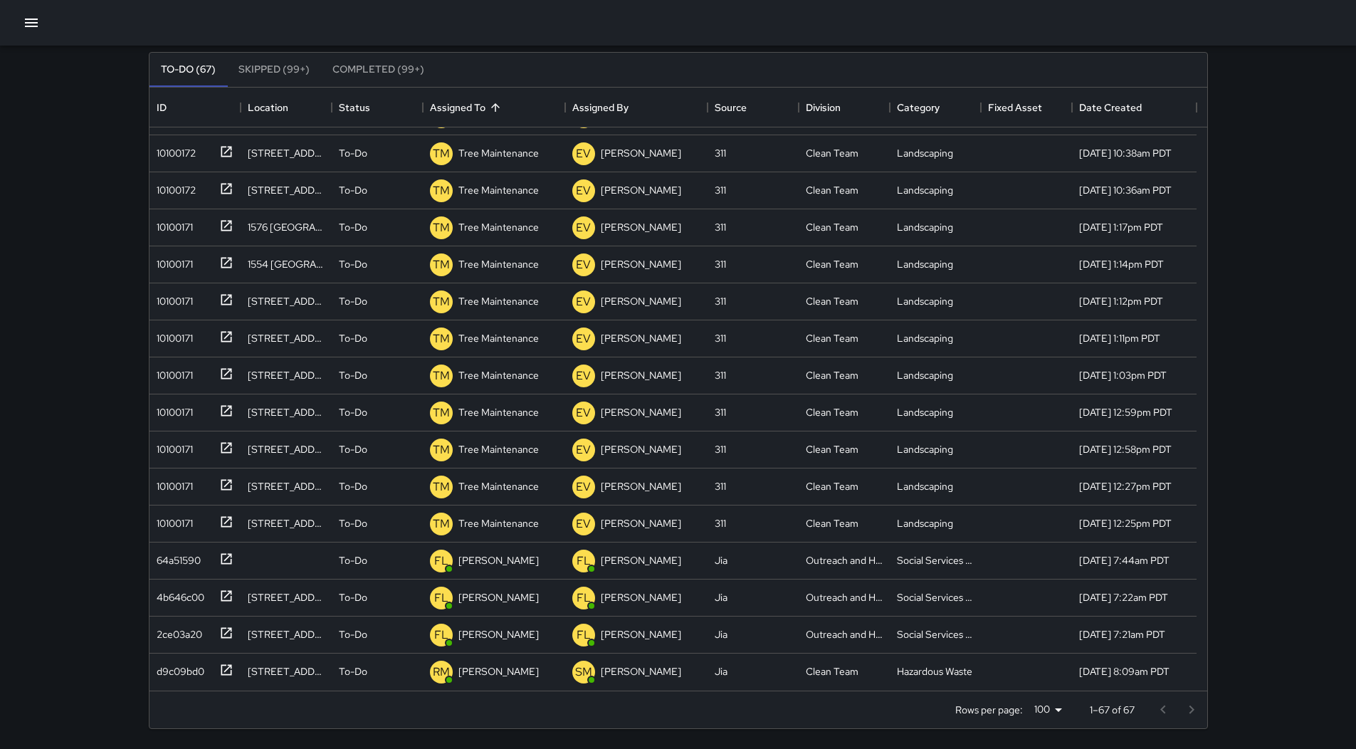
click at [35, 25] on icon "button" at bounding box center [31, 22] width 17 height 17
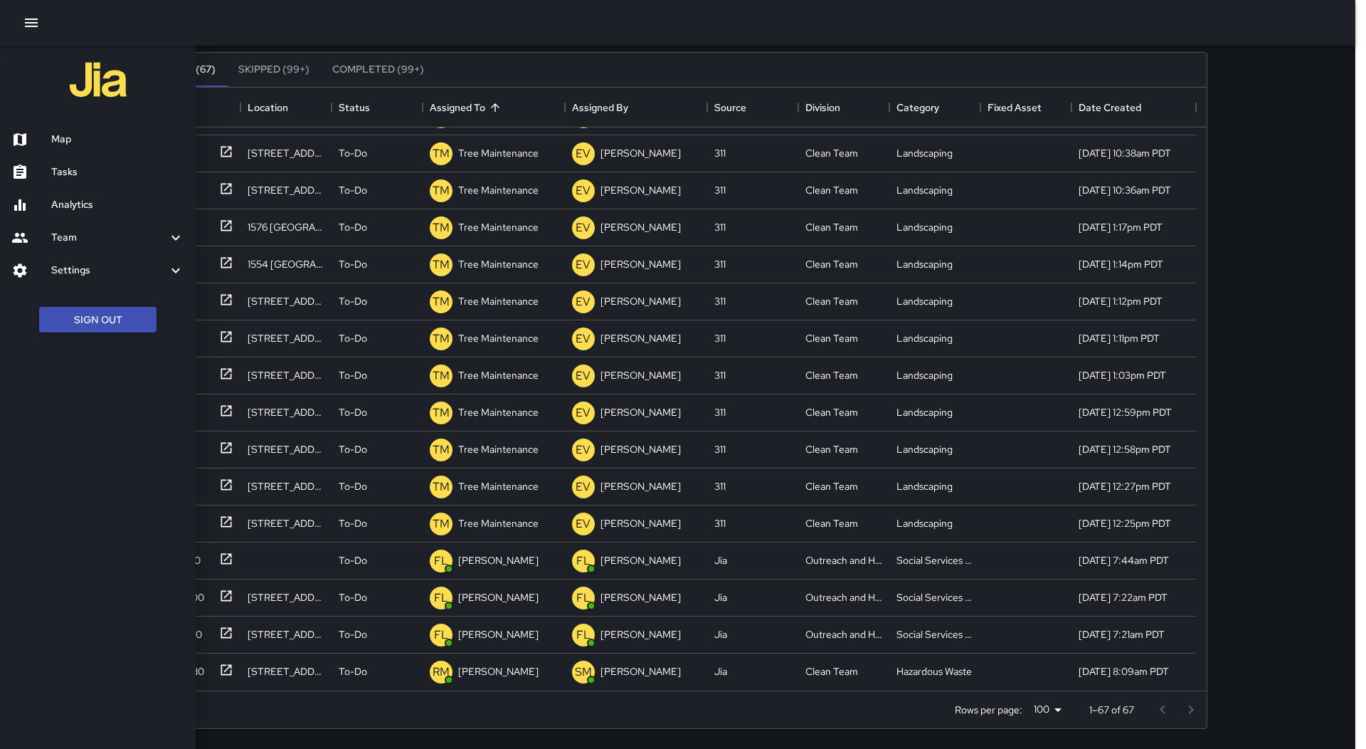
click at [38, 128] on div "Map" at bounding box center [98, 139] width 196 height 33
